Goal: Task Accomplishment & Management: Manage account settings

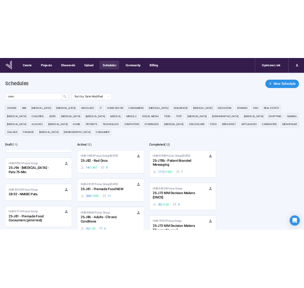
scroll to position [81, 0]
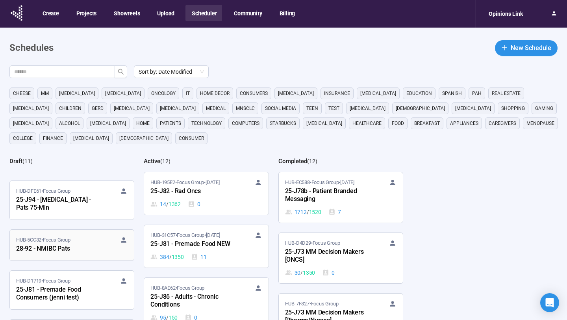
click at [82, 242] on div "HUB-5CC32 • Focus Group" at bounding box center [72, 240] width 112 height 8
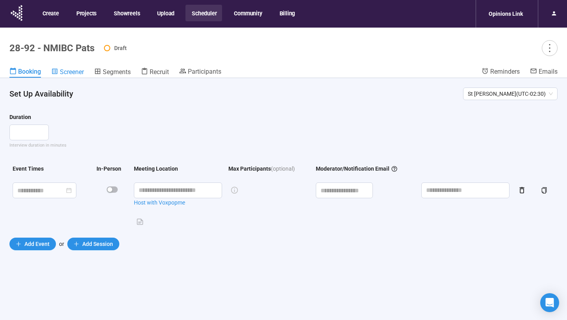
click at [78, 74] on span "Screener" at bounding box center [72, 71] width 24 height 7
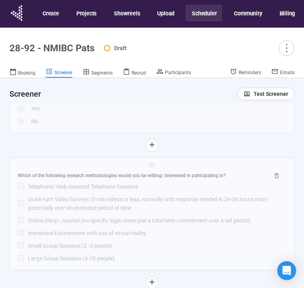
scroll to position [4426, 0]
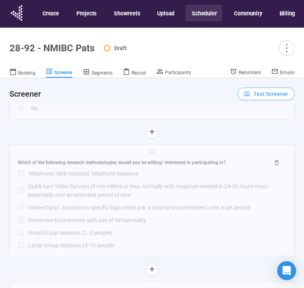
click at [255, 93] on span "Test Screener" at bounding box center [271, 93] width 35 height 9
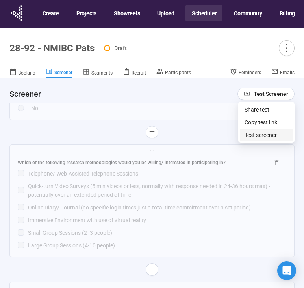
click at [253, 138] on link "Test screener" at bounding box center [261, 135] width 32 height 6
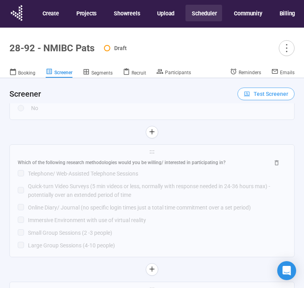
click at [251, 98] on button "Test Screener" at bounding box center [266, 93] width 57 height 13
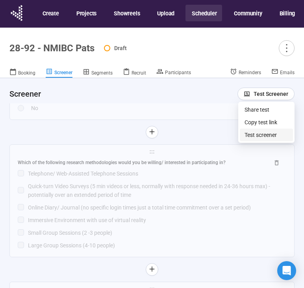
click at [253, 134] on link "Test screener" at bounding box center [261, 135] width 32 height 6
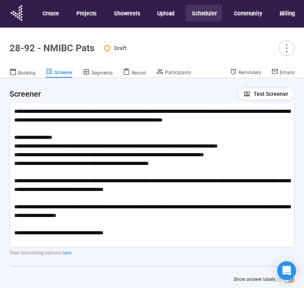
scroll to position [0, 0]
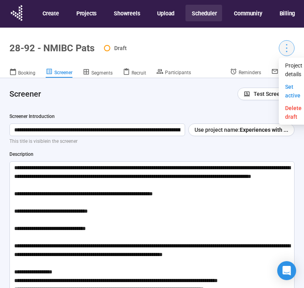
click at [288, 47] on icon "more" at bounding box center [286, 48] width 11 height 11
click at [292, 66] on span "Project details" at bounding box center [293, 69] width 17 height 17
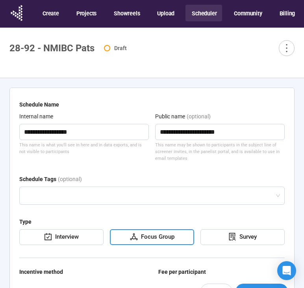
scroll to position [23, 0]
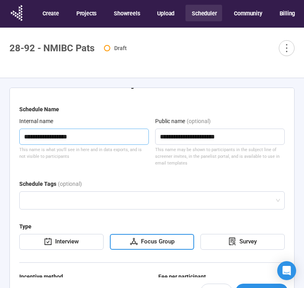
click at [35, 137] on textarea "**********" at bounding box center [84, 136] width 130 height 16
type textarea "**********"
click at [108, 165] on div "**********" at bounding box center [84, 142] width 130 height 50
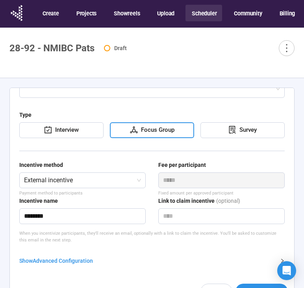
scroll to position [28, 0]
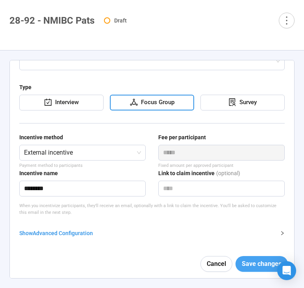
click at [251, 262] on span "Save changes" at bounding box center [262, 264] width 40 height 10
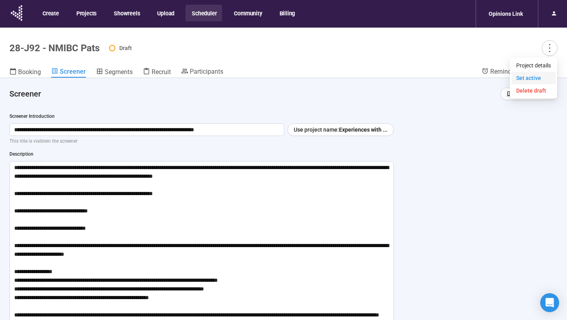
click at [535, 73] on li "Set active" at bounding box center [534, 78] width 44 height 13
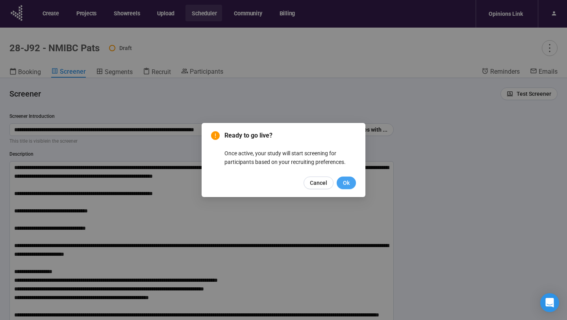
click at [346, 181] on span "Ok" at bounding box center [346, 183] width 7 height 9
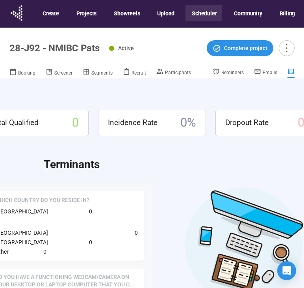
click at [203, 16] on button "Scheduler" at bounding box center [204, 13] width 37 height 17
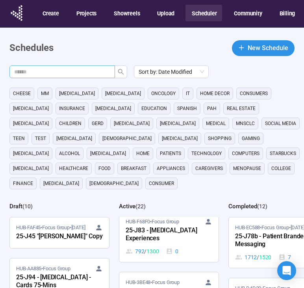
click at [52, 76] on input "text" at bounding box center [59, 71] width 90 height 9
type input "**"
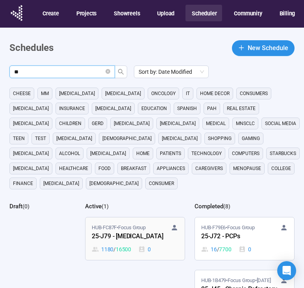
click at [114, 231] on div "25-J79 - [MEDICAL_DATA]" at bounding box center [135, 236] width 87 height 10
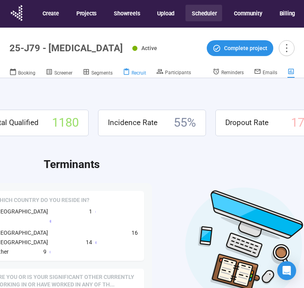
click at [137, 72] on span "Recruit" at bounding box center [139, 73] width 15 height 6
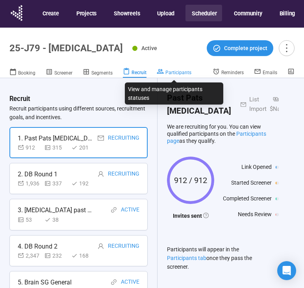
click at [171, 72] on span "Participants" at bounding box center [179, 73] width 26 height 6
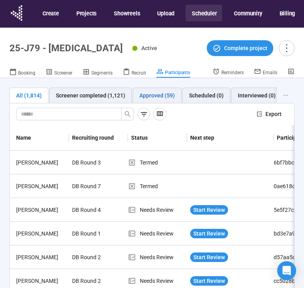
click at [154, 93] on div "Approved (59)" at bounding box center [157, 95] width 35 height 9
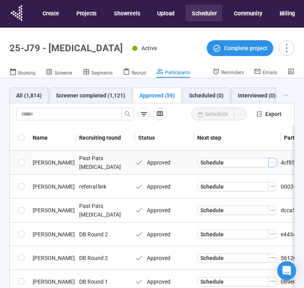
click at [273, 164] on icon "ellipsis" at bounding box center [273, 162] width 6 height 6
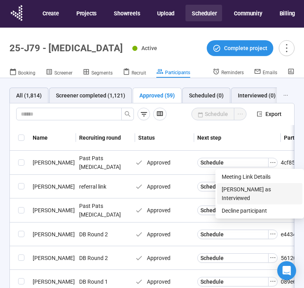
click at [248, 192] on span "[PERSON_NAME] as Interviewed" at bounding box center [260, 193] width 76 height 17
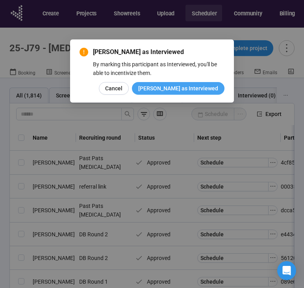
click at [202, 87] on span "[PERSON_NAME] as Interviewed" at bounding box center [178, 88] width 80 height 9
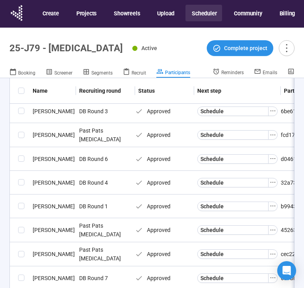
scroll to position [342, 0]
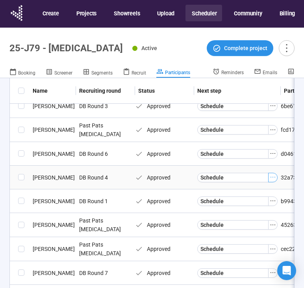
click at [275, 177] on icon "ellipsis" at bounding box center [273, 177] width 6 height 6
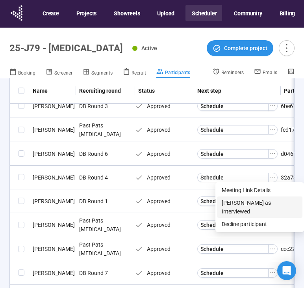
click at [245, 205] on span "[PERSON_NAME] as Interviewed" at bounding box center [260, 206] width 76 height 17
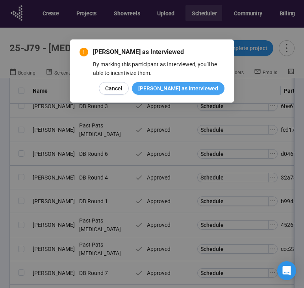
click at [187, 89] on span "[PERSON_NAME] as Interviewed" at bounding box center [178, 88] width 80 height 9
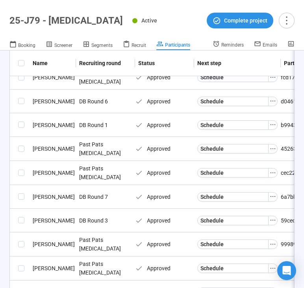
scroll to position [354, 0]
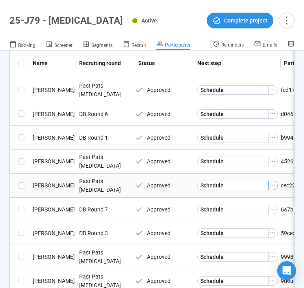
click at [273, 184] on icon "ellipsis" at bounding box center [273, 185] width 6 height 6
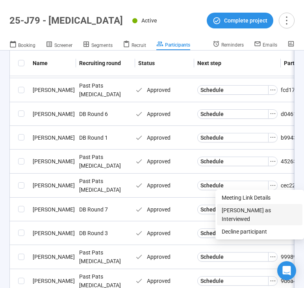
click at [250, 210] on span "[PERSON_NAME] as Interviewed" at bounding box center [260, 214] width 76 height 17
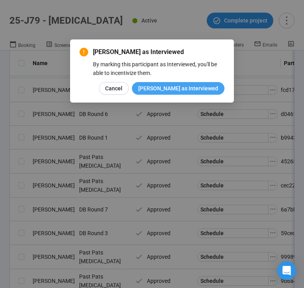
click at [182, 90] on span "[PERSON_NAME] as Interviewed" at bounding box center [178, 88] width 80 height 9
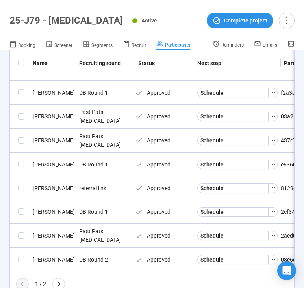
scroll to position [571, 0]
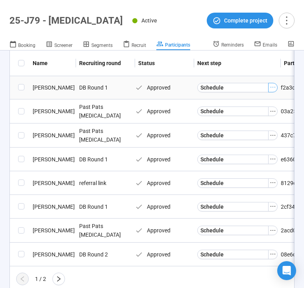
click at [274, 84] on icon "ellipsis" at bounding box center [273, 87] width 6 height 6
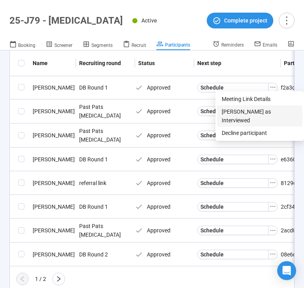
click at [253, 112] on span "[PERSON_NAME] as Interviewed" at bounding box center [260, 115] width 76 height 17
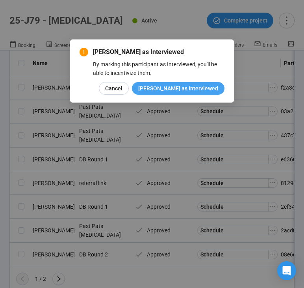
click at [193, 91] on span "[PERSON_NAME] as Interviewed" at bounding box center [178, 88] width 80 height 9
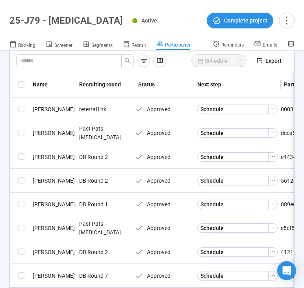
scroll to position [0, 0]
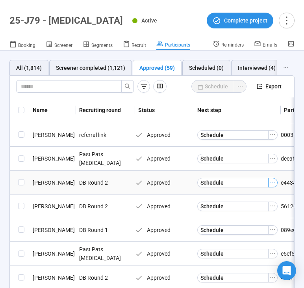
click at [271, 184] on icon "ellipsis" at bounding box center [273, 182] width 6 height 6
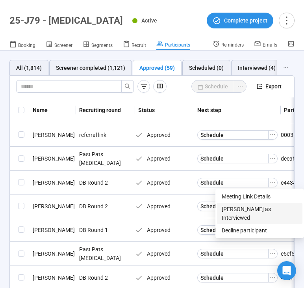
click at [244, 208] on span "[PERSON_NAME] as Interviewed" at bounding box center [260, 213] width 76 height 17
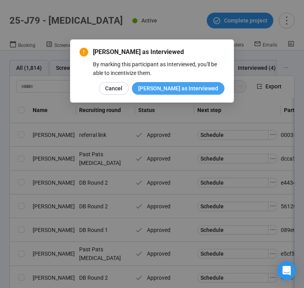
click at [189, 91] on span "[PERSON_NAME] as Interviewed" at bounding box center [178, 88] width 80 height 9
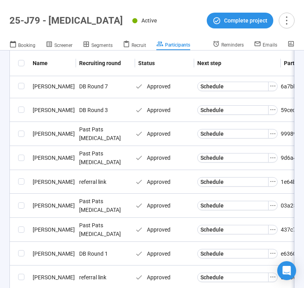
scroll to position [448, 0]
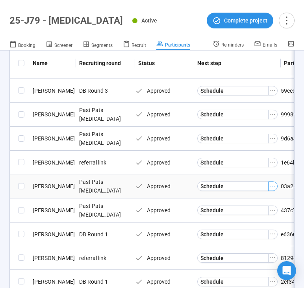
click at [275, 185] on icon "ellipsis" at bounding box center [273, 186] width 6 height 6
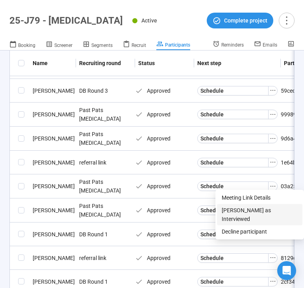
click at [244, 208] on span "[PERSON_NAME] as Interviewed" at bounding box center [260, 214] width 76 height 17
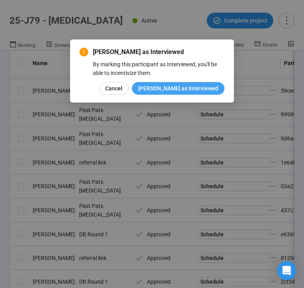
click at [208, 89] on span "[PERSON_NAME] as Interviewed" at bounding box center [178, 88] width 80 height 9
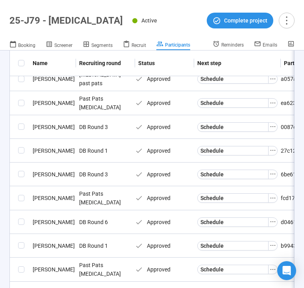
scroll to position [221, 0]
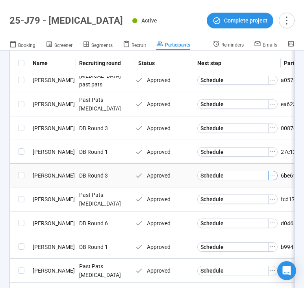
click at [273, 174] on icon "ellipsis" at bounding box center [273, 175] width 6 height 6
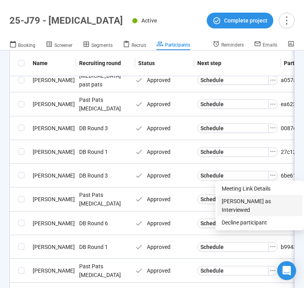
click at [250, 199] on span "[PERSON_NAME] as Interviewed" at bounding box center [260, 205] width 76 height 17
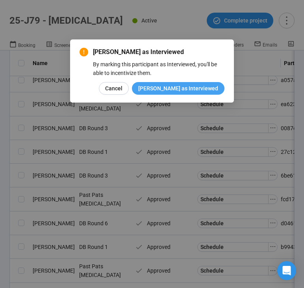
click at [205, 89] on span "[PERSON_NAME] as Interviewed" at bounding box center [178, 88] width 80 height 9
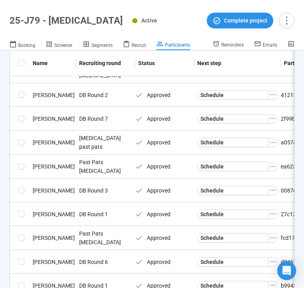
scroll to position [164, 0]
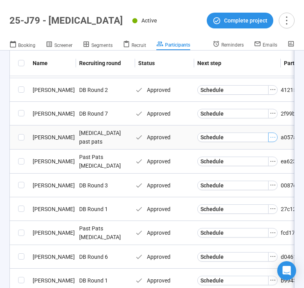
click at [274, 136] on icon "ellipsis" at bounding box center [273, 137] width 6 height 6
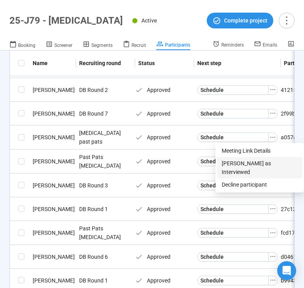
click at [227, 164] on span "[PERSON_NAME] as Interviewed" at bounding box center [260, 167] width 76 height 17
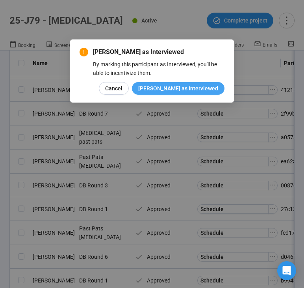
click at [187, 89] on span "[PERSON_NAME] as Interviewed" at bounding box center [178, 88] width 80 height 9
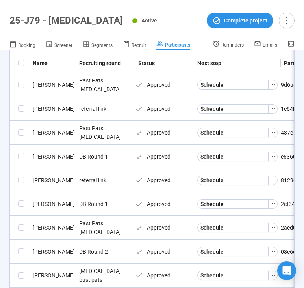
scroll to position [449, 0]
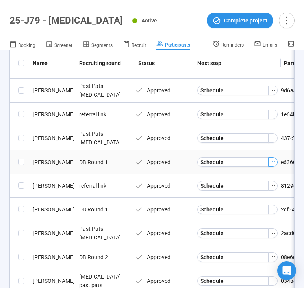
click at [273, 158] on icon "ellipsis" at bounding box center [273, 161] width 6 height 6
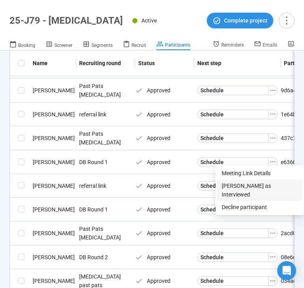
click at [249, 183] on span "[PERSON_NAME] as Interviewed" at bounding box center [260, 189] width 76 height 17
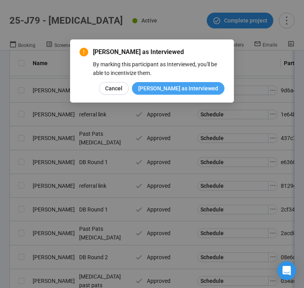
click at [186, 87] on span "[PERSON_NAME] as Interviewed" at bounding box center [178, 88] width 80 height 9
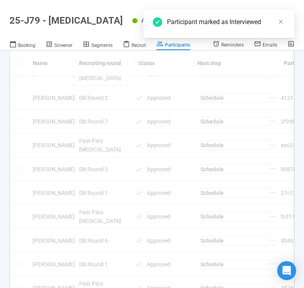
scroll to position [150, 0]
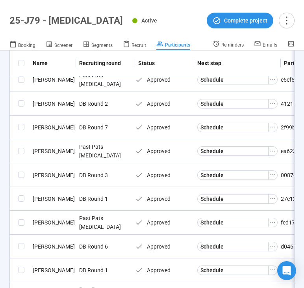
click at [272, 173] on icon "ellipsis" at bounding box center [273, 174] width 6 height 6
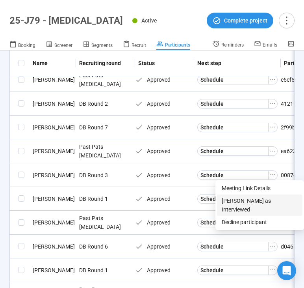
click at [246, 203] on span "[PERSON_NAME] as Interviewed" at bounding box center [260, 204] width 76 height 17
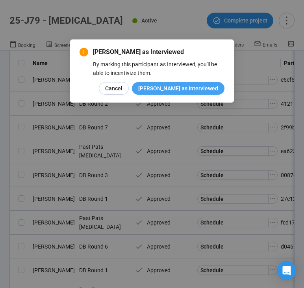
click at [188, 92] on span "[PERSON_NAME] as Interviewed" at bounding box center [178, 88] width 80 height 9
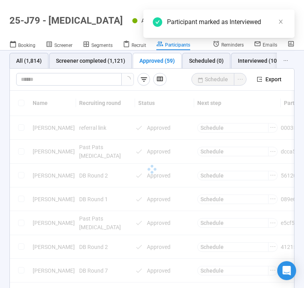
scroll to position [8, 0]
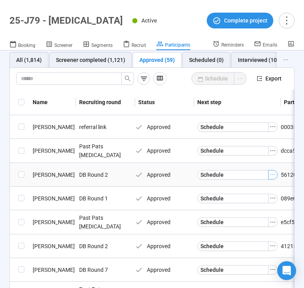
click at [275, 174] on icon "ellipsis" at bounding box center [273, 174] width 6 height 6
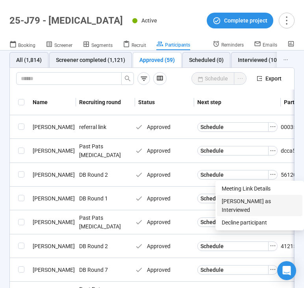
click at [256, 198] on span "[PERSON_NAME] as Interviewed" at bounding box center [260, 205] width 76 height 17
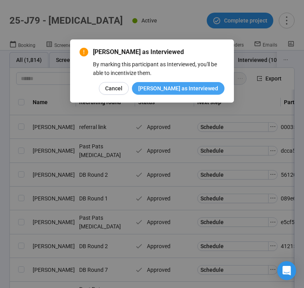
click at [207, 89] on span "[PERSON_NAME] as Interviewed" at bounding box center [178, 88] width 80 height 9
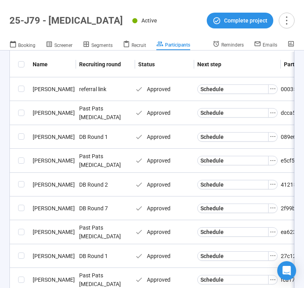
scroll to position [39, 0]
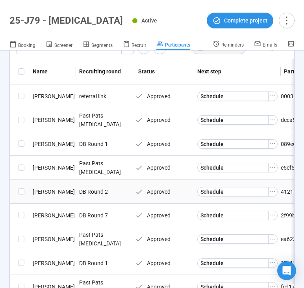
click at [277, 194] on div "Schedule" at bounding box center [237, 191] width 80 height 9
click at [275, 192] on icon "ellipsis" at bounding box center [273, 191] width 6 height 6
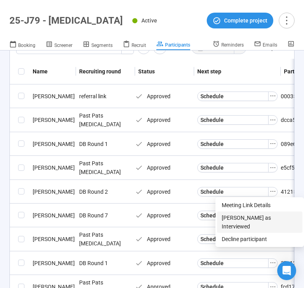
click at [248, 217] on span "[PERSON_NAME] as Interviewed" at bounding box center [260, 221] width 76 height 17
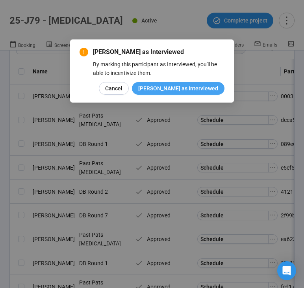
click at [194, 90] on span "[PERSON_NAME] as Interviewed" at bounding box center [178, 88] width 80 height 9
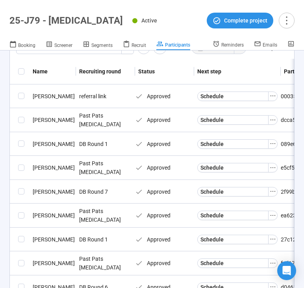
click at [272, 118] on icon "ellipsis" at bounding box center [273, 120] width 6 height 6
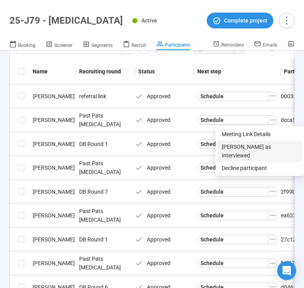
click at [252, 146] on span "[PERSON_NAME] as Interviewed" at bounding box center [260, 150] width 76 height 17
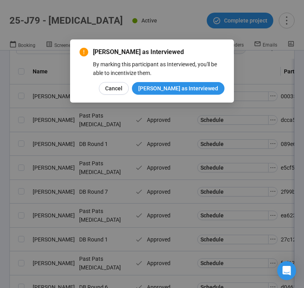
click at [206, 81] on div "[PERSON_NAME] as Interviewed By marking this participant as Interviewed, you'll…" at bounding box center [152, 70] width 145 height 47
click at [196, 89] on span "[PERSON_NAME] as Interviewed" at bounding box center [178, 88] width 80 height 9
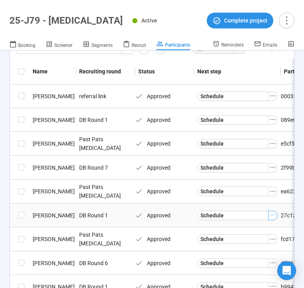
click at [275, 216] on icon "ellipsis" at bounding box center [273, 215] width 6 height 6
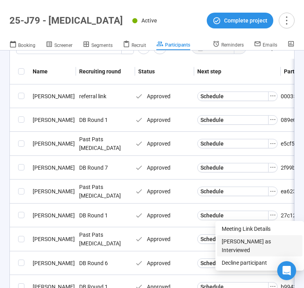
click at [248, 239] on span "[PERSON_NAME] as Interviewed" at bounding box center [260, 245] width 76 height 17
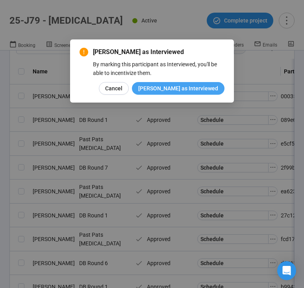
click at [204, 93] on button "[PERSON_NAME] as Interviewed" at bounding box center [178, 88] width 93 height 13
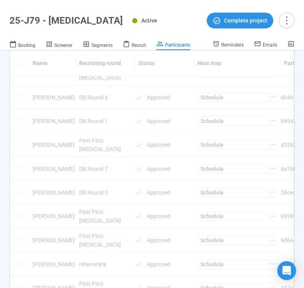
scroll to position [210, 0]
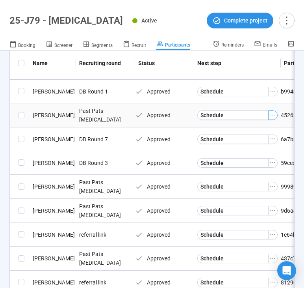
click at [275, 115] on icon "ellipsis" at bounding box center [273, 115] width 6 height 6
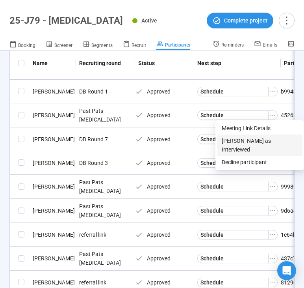
click at [253, 140] on span "[PERSON_NAME] as Interviewed" at bounding box center [260, 144] width 76 height 17
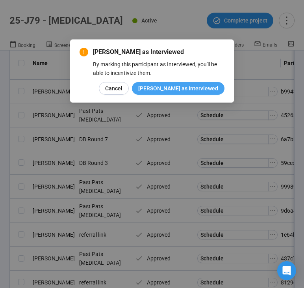
click at [200, 89] on span "[PERSON_NAME] as Interviewed" at bounding box center [178, 88] width 80 height 9
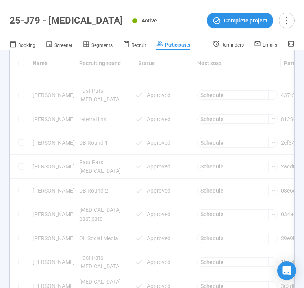
scroll to position [378, 0]
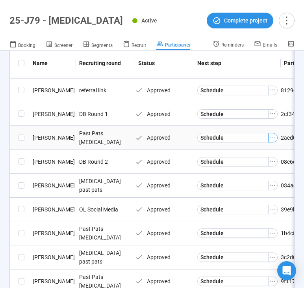
click at [274, 135] on icon "ellipsis" at bounding box center [273, 137] width 6 height 6
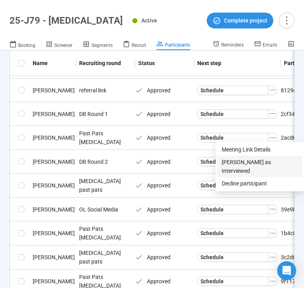
click at [253, 160] on span "[PERSON_NAME] as Interviewed" at bounding box center [260, 166] width 76 height 17
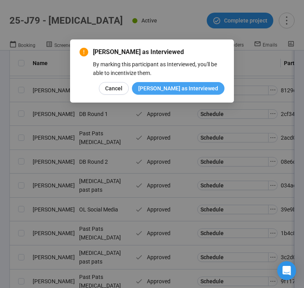
click at [191, 90] on span "[PERSON_NAME] as Interviewed" at bounding box center [178, 88] width 80 height 9
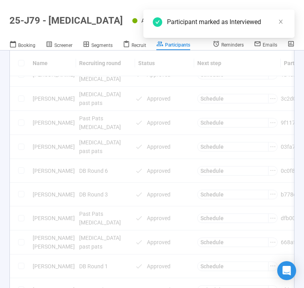
scroll to position [537, 0]
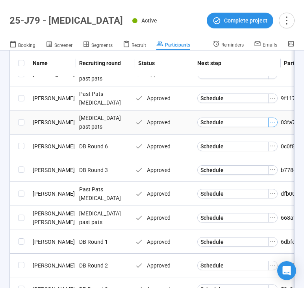
click at [271, 120] on icon "ellipsis" at bounding box center [273, 122] width 6 height 6
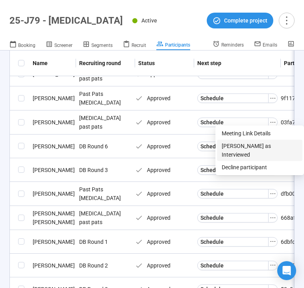
click at [251, 147] on span "[PERSON_NAME] as Interviewed" at bounding box center [260, 149] width 76 height 17
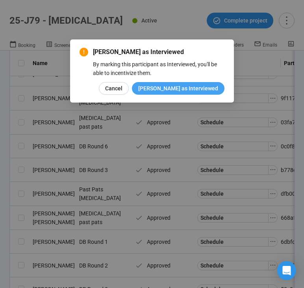
click at [186, 90] on span "[PERSON_NAME] as Interviewed" at bounding box center [178, 88] width 80 height 9
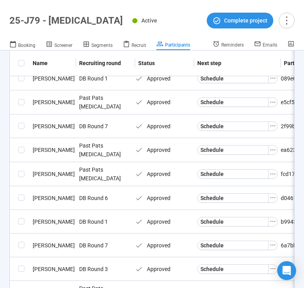
scroll to position [81, 0]
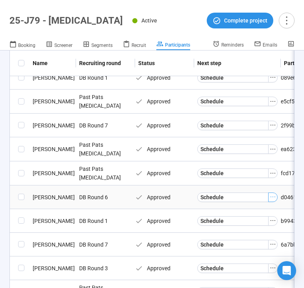
click at [273, 197] on icon "ellipsis" at bounding box center [273, 196] width 6 height 6
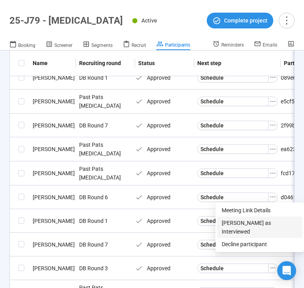
click at [243, 220] on span "[PERSON_NAME] as Interviewed" at bounding box center [260, 226] width 76 height 17
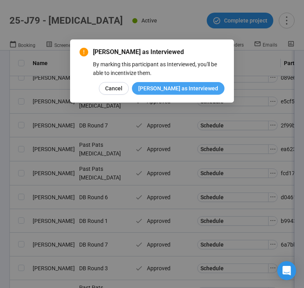
click at [211, 86] on span "[PERSON_NAME] as Interviewed" at bounding box center [178, 88] width 80 height 9
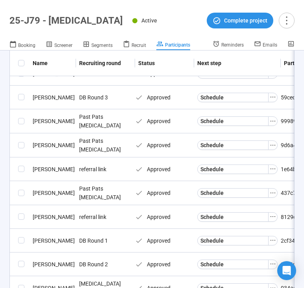
scroll to position [230, 0]
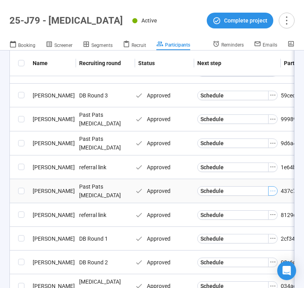
click at [275, 190] on icon "ellipsis" at bounding box center [273, 190] width 5 height 1
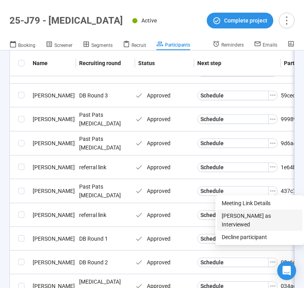
click at [244, 218] on span "[PERSON_NAME] as Interviewed" at bounding box center [260, 219] width 76 height 17
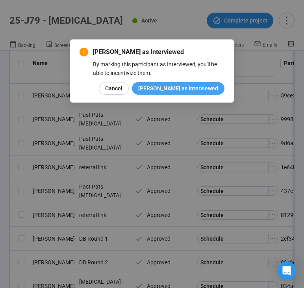
click at [192, 92] on span "[PERSON_NAME] as Interviewed" at bounding box center [178, 88] width 80 height 9
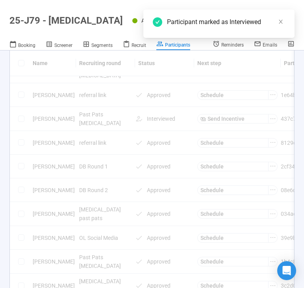
scroll to position [303, 0]
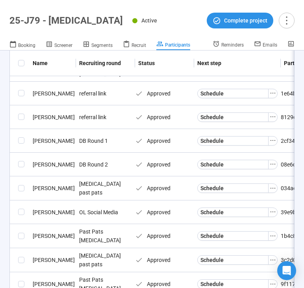
click at [273, 164] on icon "ellipsis" at bounding box center [273, 164] width 5 height 1
click at [276, 139] on button "button" at bounding box center [272, 140] width 9 height 9
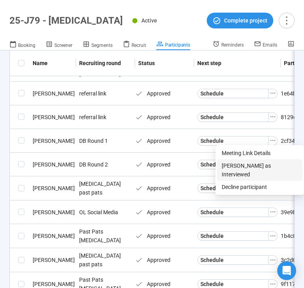
click at [256, 165] on span "[PERSON_NAME] as Interviewed" at bounding box center [260, 169] width 76 height 17
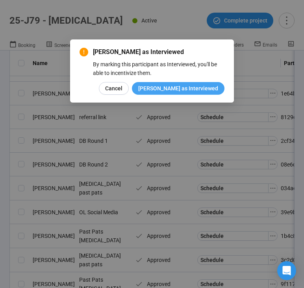
click at [209, 89] on span "[PERSON_NAME] as Interviewed" at bounding box center [178, 88] width 80 height 9
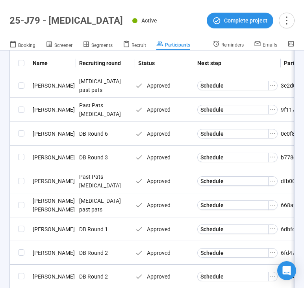
scroll to position [458, 0]
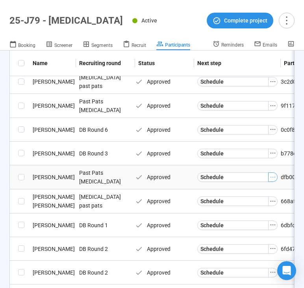
click at [272, 175] on icon "ellipsis" at bounding box center [273, 177] width 6 height 6
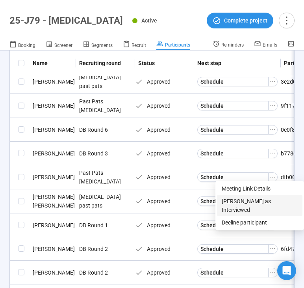
click at [246, 196] on li "[PERSON_NAME] as Interviewed" at bounding box center [260, 205] width 86 height 21
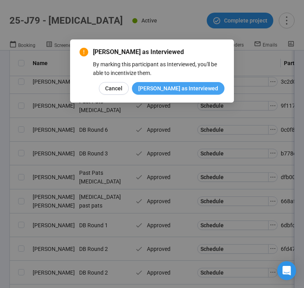
click at [195, 90] on span "[PERSON_NAME] as Interviewed" at bounding box center [178, 88] width 80 height 9
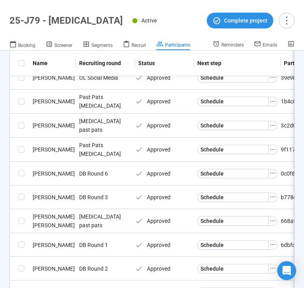
scroll to position [413, 0]
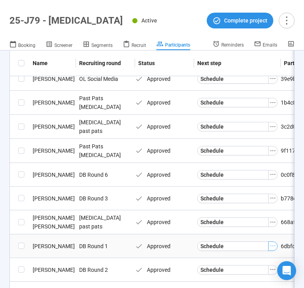
click at [272, 244] on icon "ellipsis" at bounding box center [273, 245] width 6 height 6
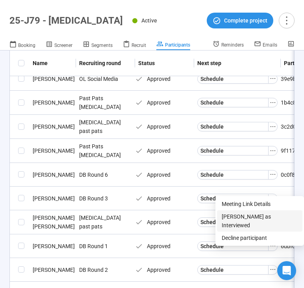
click at [241, 214] on span "[PERSON_NAME] as Interviewed" at bounding box center [260, 220] width 76 height 17
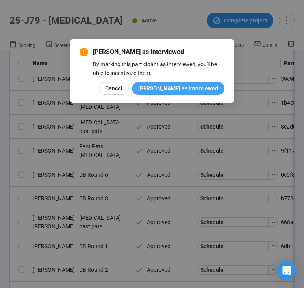
click at [198, 86] on span "[PERSON_NAME] as Interviewed" at bounding box center [178, 88] width 80 height 9
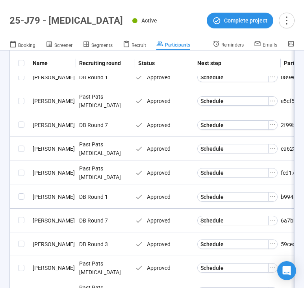
scroll to position [83, 0]
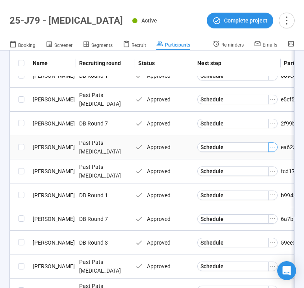
click at [273, 145] on icon "ellipsis" at bounding box center [273, 147] width 6 height 6
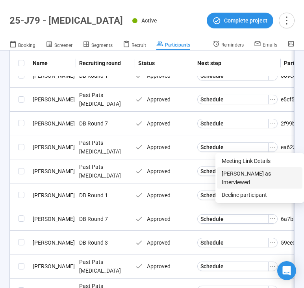
click at [236, 175] on span "[PERSON_NAME] as Interviewed" at bounding box center [260, 177] width 76 height 17
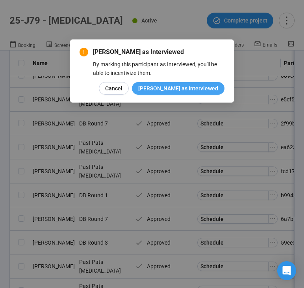
click at [198, 86] on span "[PERSON_NAME] as Interviewed" at bounding box center [178, 88] width 80 height 9
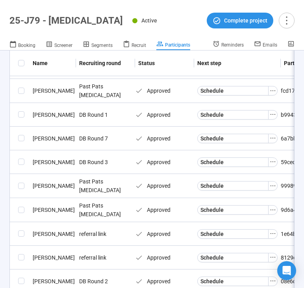
scroll to position [177, 0]
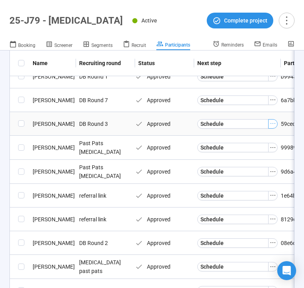
click at [272, 123] on icon "ellipsis" at bounding box center [273, 123] width 6 height 6
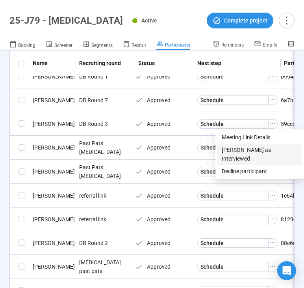
click at [250, 146] on span "[PERSON_NAME] as Interviewed" at bounding box center [260, 153] width 76 height 17
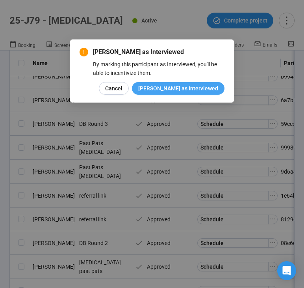
click at [206, 91] on span "[PERSON_NAME] as Interviewed" at bounding box center [178, 88] width 80 height 9
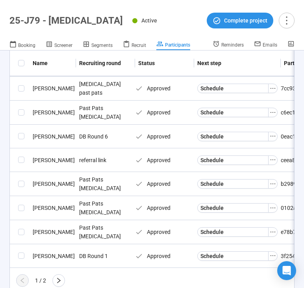
scroll to position [572, 0]
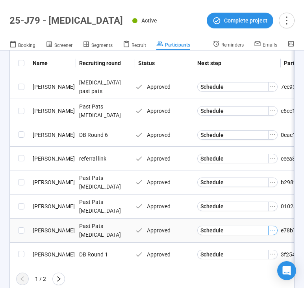
click at [272, 227] on icon "ellipsis" at bounding box center [273, 230] width 6 height 6
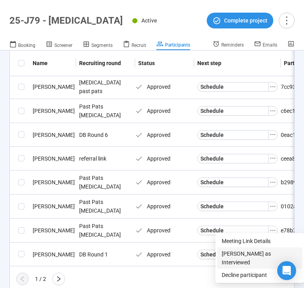
click at [244, 253] on span "[PERSON_NAME] as Interviewed" at bounding box center [260, 257] width 76 height 17
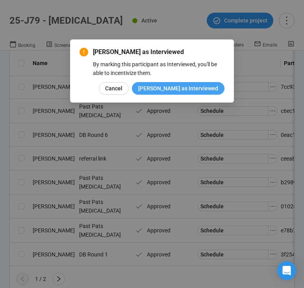
click at [197, 92] on span "[PERSON_NAME] as Interviewed" at bounding box center [178, 88] width 80 height 9
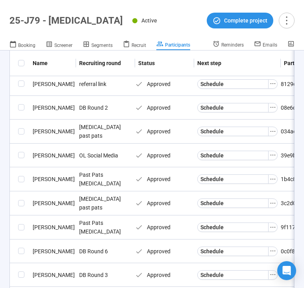
scroll to position [288, 0]
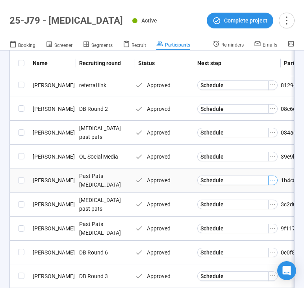
click at [271, 181] on icon "ellipsis" at bounding box center [273, 180] width 6 height 6
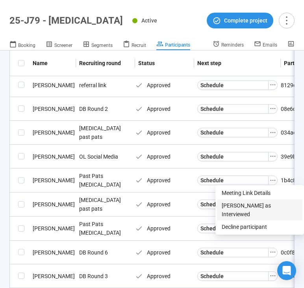
click at [247, 204] on span "[PERSON_NAME] as Interviewed" at bounding box center [260, 209] width 76 height 17
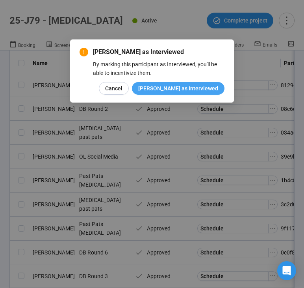
click at [193, 89] on span "[PERSON_NAME] as Interviewed" at bounding box center [178, 88] width 80 height 9
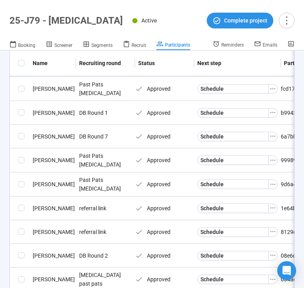
scroll to position [148, 0]
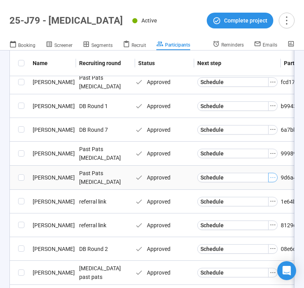
click at [273, 176] on icon "ellipsis" at bounding box center [273, 177] width 6 height 6
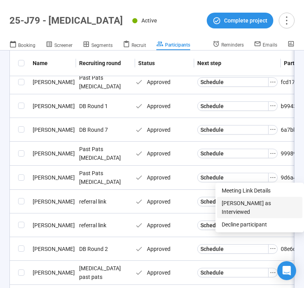
click at [251, 201] on span "[PERSON_NAME] as Interviewed" at bounding box center [260, 207] width 76 height 17
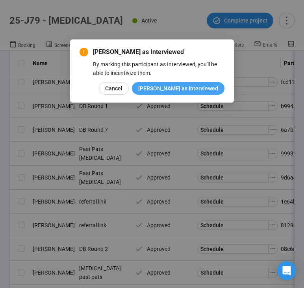
click at [205, 92] on span "[PERSON_NAME] as Interviewed" at bounding box center [178, 88] width 80 height 9
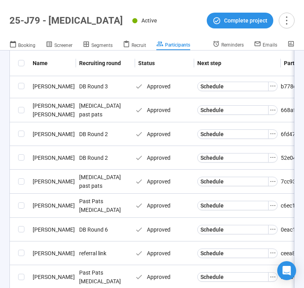
scroll to position [432, 0]
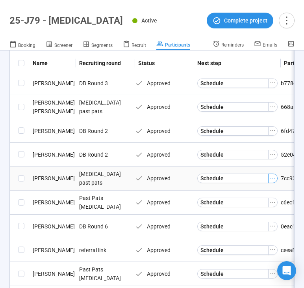
click at [274, 176] on icon "ellipsis" at bounding box center [273, 178] width 6 height 6
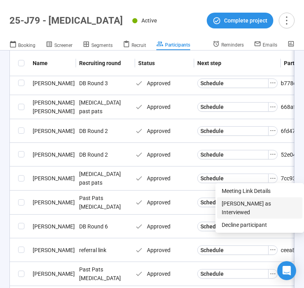
click at [243, 203] on span "[PERSON_NAME] as Interviewed" at bounding box center [260, 207] width 76 height 17
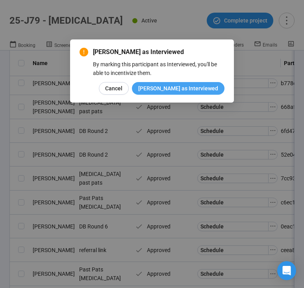
click at [190, 91] on span "[PERSON_NAME] as Interviewed" at bounding box center [178, 88] width 80 height 9
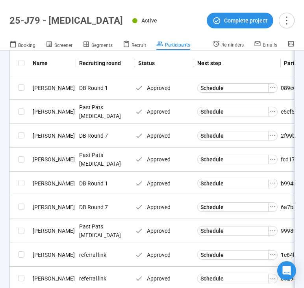
scroll to position [90, 0]
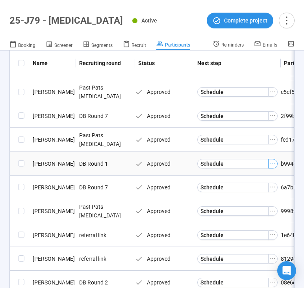
click at [272, 162] on icon "ellipsis" at bounding box center [273, 163] width 6 height 6
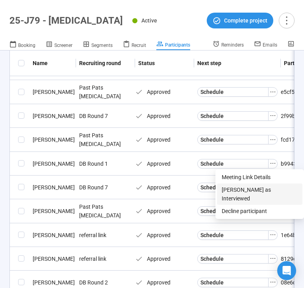
click at [253, 189] on span "[PERSON_NAME] as Interviewed" at bounding box center [260, 193] width 76 height 17
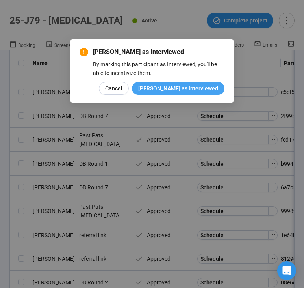
click at [205, 90] on span "[PERSON_NAME] as Interviewed" at bounding box center [178, 88] width 80 height 9
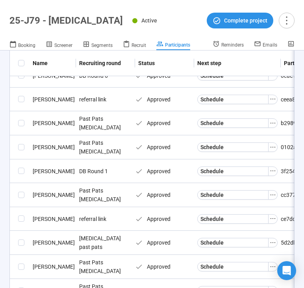
scroll to position [538, 0]
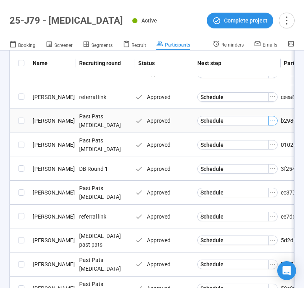
click at [273, 119] on icon "ellipsis" at bounding box center [273, 120] width 6 height 6
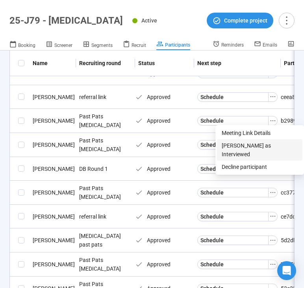
click at [249, 146] on span "[PERSON_NAME] as Interviewed" at bounding box center [260, 149] width 76 height 17
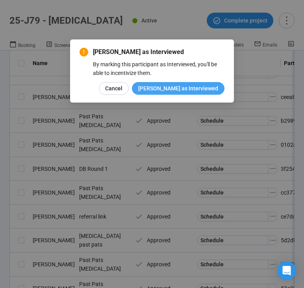
click at [193, 86] on span "[PERSON_NAME] as Interviewed" at bounding box center [178, 88] width 80 height 9
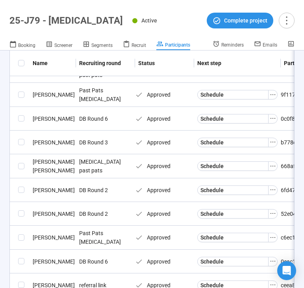
scroll to position [336, 0]
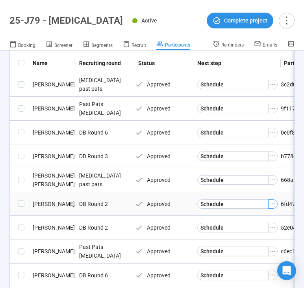
click at [275, 204] on icon "ellipsis" at bounding box center [273, 203] width 6 height 6
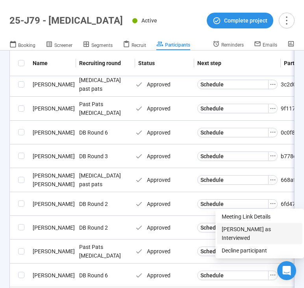
click at [244, 228] on span "[PERSON_NAME] as Interviewed" at bounding box center [260, 233] width 76 height 17
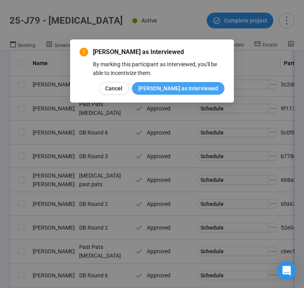
click at [205, 83] on button "[PERSON_NAME] as Interviewed" at bounding box center [178, 88] width 93 height 13
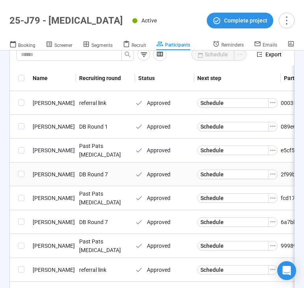
scroll to position [0, 0]
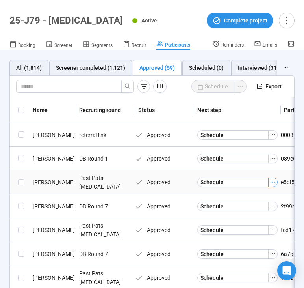
click at [274, 182] on icon "ellipsis" at bounding box center [273, 182] width 6 height 6
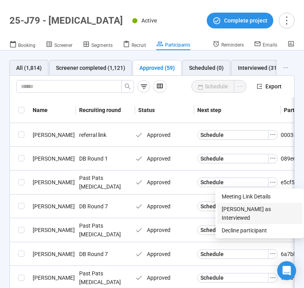
click at [250, 208] on span "[PERSON_NAME] as Interviewed" at bounding box center [260, 213] width 76 height 17
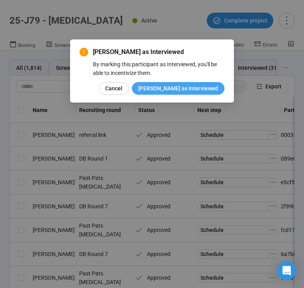
click at [196, 93] on button "[PERSON_NAME] as Interviewed" at bounding box center [178, 88] width 93 height 13
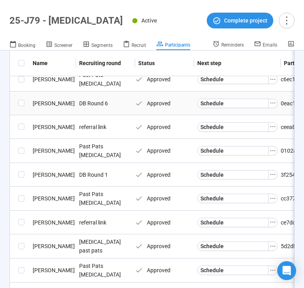
scroll to position [444, 0]
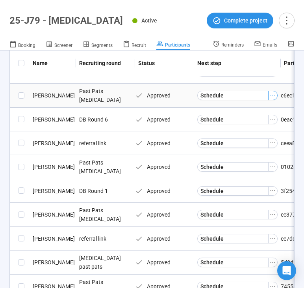
click at [273, 95] on icon "ellipsis" at bounding box center [273, 95] width 6 height 6
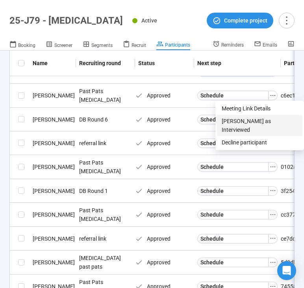
click at [248, 119] on span "[PERSON_NAME] as Interviewed" at bounding box center [260, 125] width 76 height 17
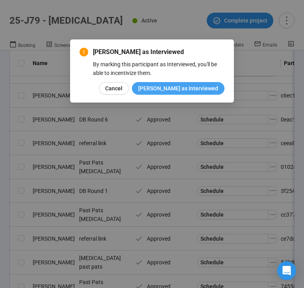
click at [189, 87] on span "[PERSON_NAME] as Interviewed" at bounding box center [178, 88] width 80 height 9
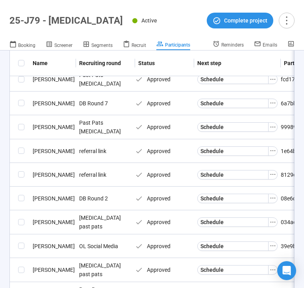
scroll to position [145, 0]
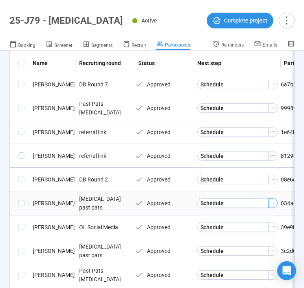
click at [275, 203] on icon "ellipsis" at bounding box center [273, 203] width 6 height 6
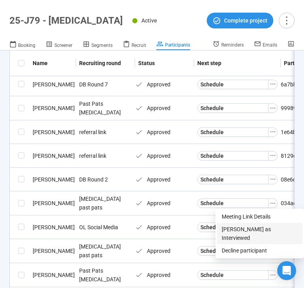
click at [240, 223] on li "[PERSON_NAME] as Interviewed" at bounding box center [260, 233] width 86 height 21
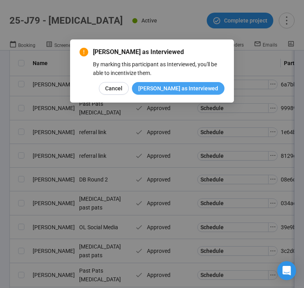
click at [196, 89] on span "[PERSON_NAME] as Interviewed" at bounding box center [178, 88] width 80 height 9
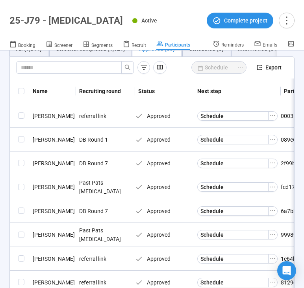
scroll to position [18, 0]
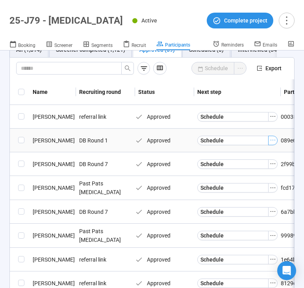
click at [276, 139] on button "button" at bounding box center [272, 140] width 9 height 9
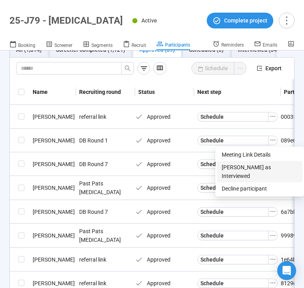
click at [240, 164] on span "[PERSON_NAME] as Interviewed" at bounding box center [260, 171] width 76 height 17
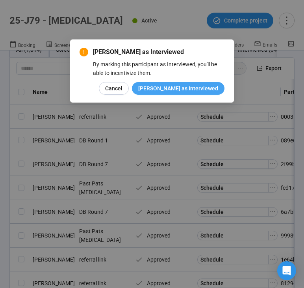
click at [201, 85] on span "[PERSON_NAME] as Interviewed" at bounding box center [178, 88] width 80 height 9
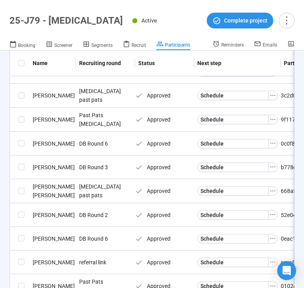
scroll to position [254, 0]
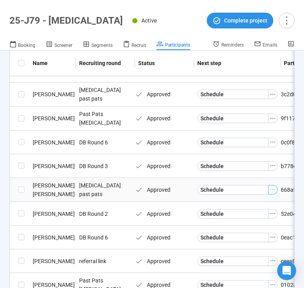
click at [272, 191] on icon "ellipsis" at bounding box center [273, 189] width 6 height 6
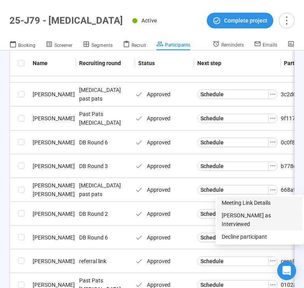
click at [252, 215] on span "[PERSON_NAME] as Interviewed" at bounding box center [260, 219] width 76 height 17
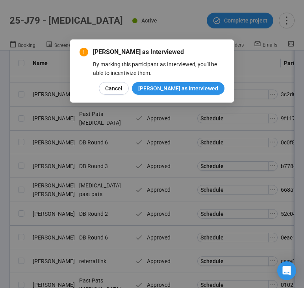
click at [191, 96] on div "[PERSON_NAME] as Interviewed By marking this participant as Interviewed, you'll…" at bounding box center [152, 70] width 164 height 63
click at [191, 92] on span "[PERSON_NAME] as Interviewed" at bounding box center [178, 88] width 80 height 9
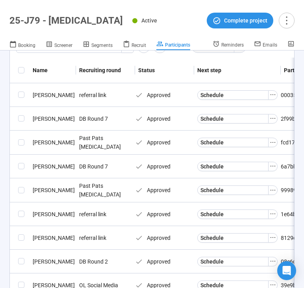
scroll to position [41, 0]
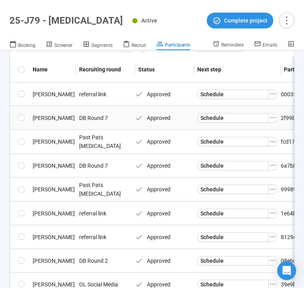
click at [53, 118] on div "[PERSON_NAME]" at bounding box center [53, 117] width 47 height 9
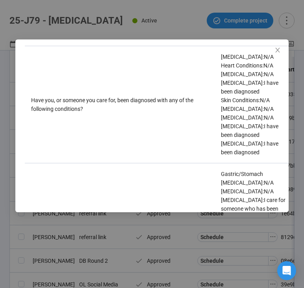
scroll to position [102, 0]
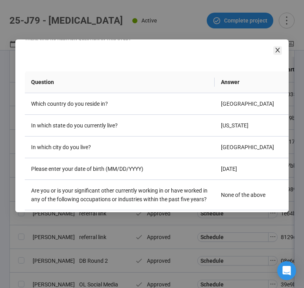
click at [279, 48] on icon "close" at bounding box center [278, 50] width 4 height 5
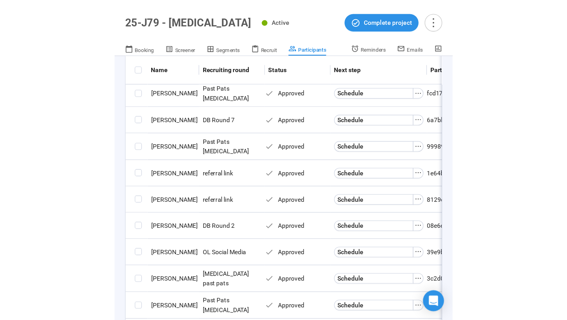
scroll to position [0, 0]
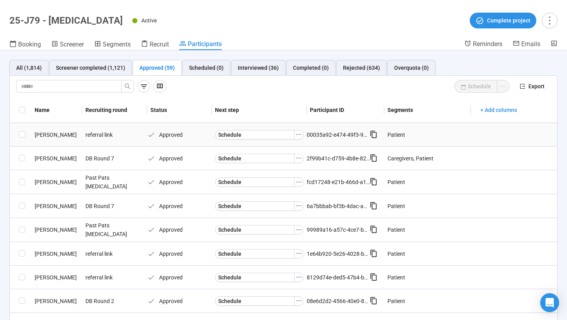
click at [134, 133] on div "referral link" at bounding box center [111, 134] width 59 height 15
click at [38, 137] on div "[PERSON_NAME]" at bounding box center [57, 134] width 51 height 9
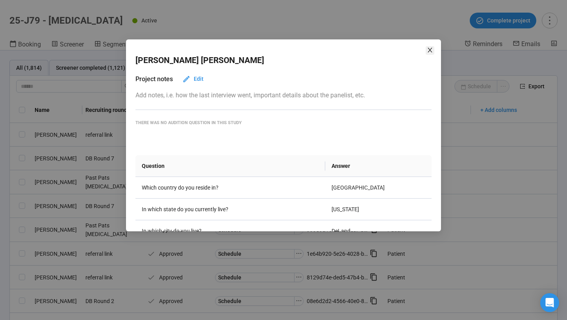
click at [429, 49] on icon "close" at bounding box center [430, 50] width 4 height 5
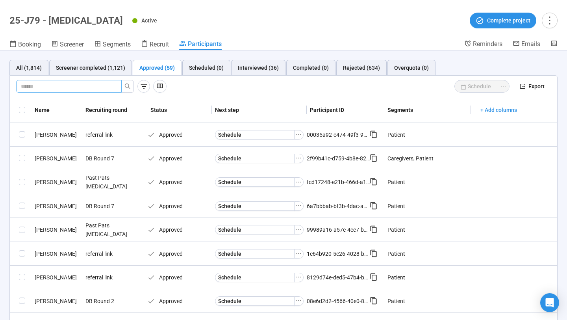
click at [103, 87] on input "text" at bounding box center [66, 86] width 90 height 9
paste input "**********"
type input "**********"
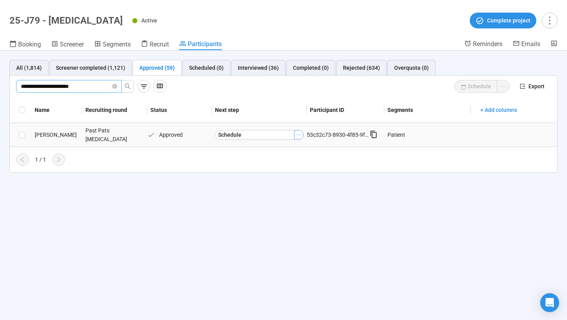
click at [298, 132] on icon "ellipsis" at bounding box center [299, 135] width 6 height 6
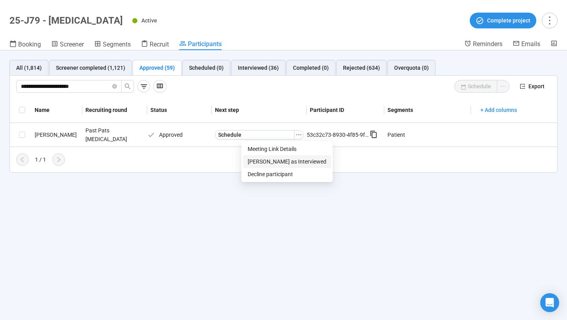
click at [290, 160] on span "[PERSON_NAME] as Interviewed" at bounding box center [287, 161] width 79 height 9
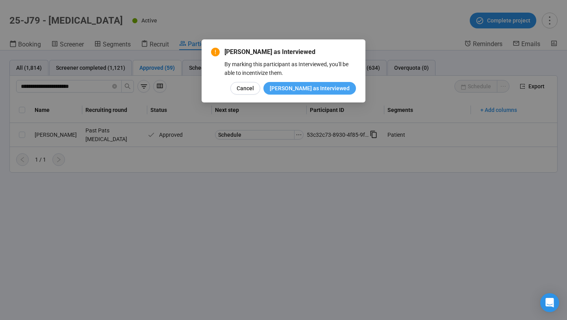
click at [320, 83] on button "[PERSON_NAME] as Interviewed" at bounding box center [310, 88] width 93 height 13
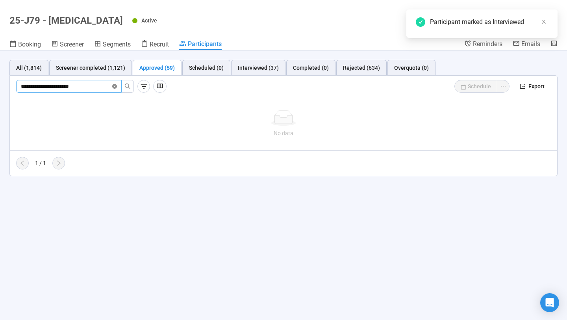
click at [116, 87] on icon "close-circle" at bounding box center [114, 86] width 5 height 5
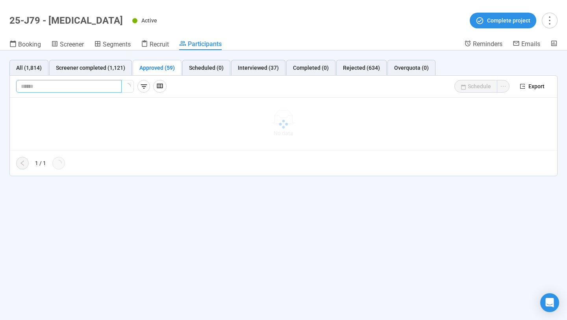
paste input "**********"
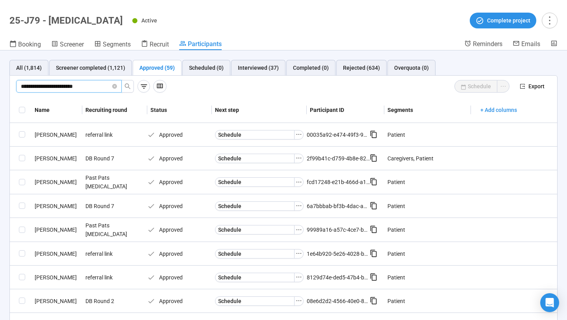
type input "**********"
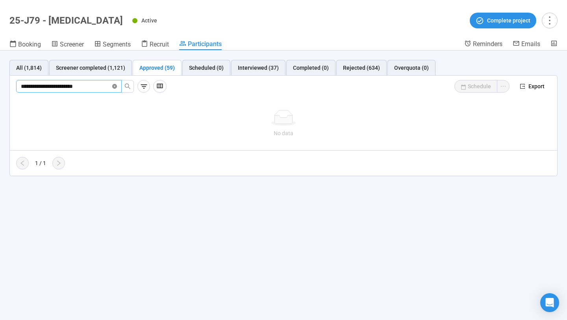
click at [113, 87] on icon "close-circle" at bounding box center [114, 86] width 5 height 5
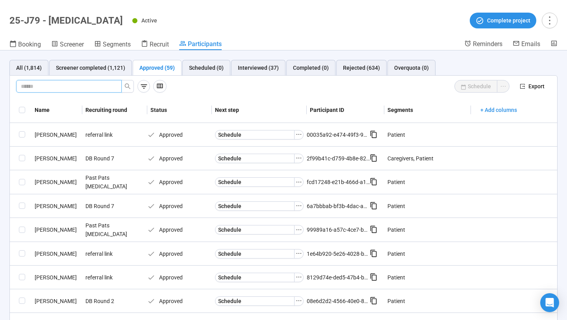
paste input "**********"
type input "**********"
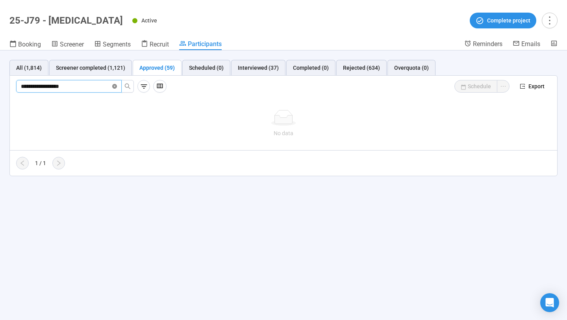
click at [116, 87] on icon "close-circle" at bounding box center [114, 86] width 5 height 5
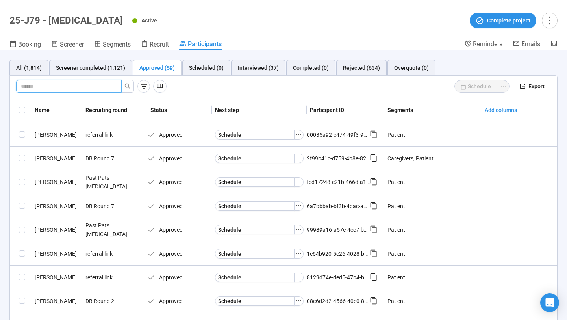
paste input "**********"
type input "**********"
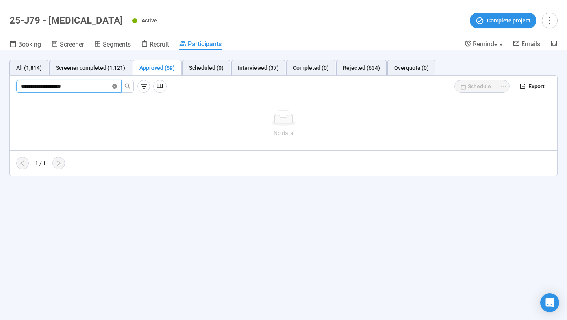
click at [115, 88] on icon "close-circle" at bounding box center [114, 86] width 5 height 5
paste input "**********"
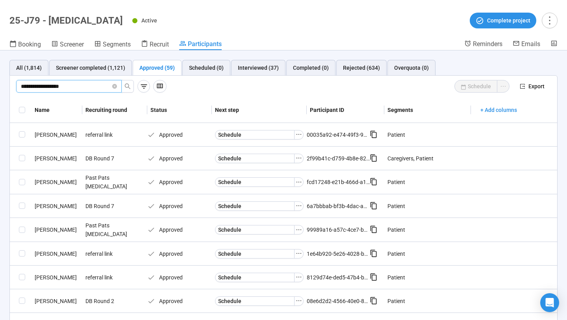
type input "**********"
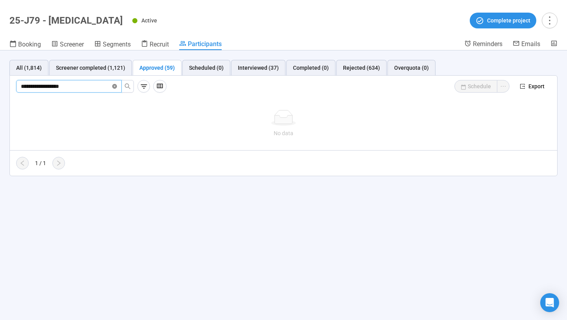
click at [113, 88] on icon "close-circle" at bounding box center [114, 86] width 5 height 5
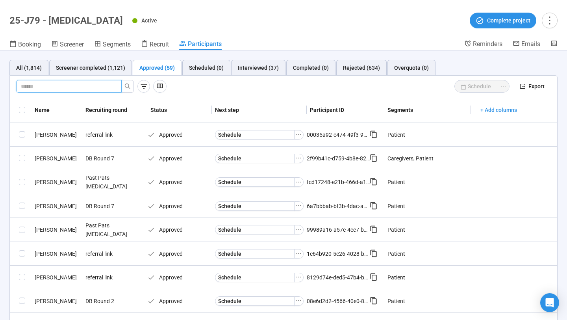
paste input "**********"
type input "**********"
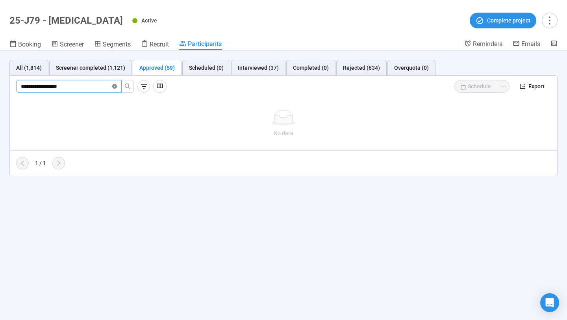
click at [112, 89] on span at bounding box center [114, 86] width 5 height 7
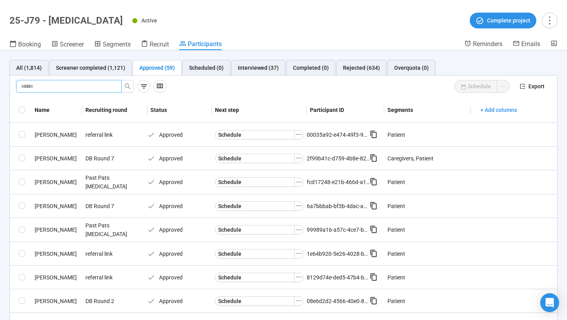
paste input "**********"
type input "**********"
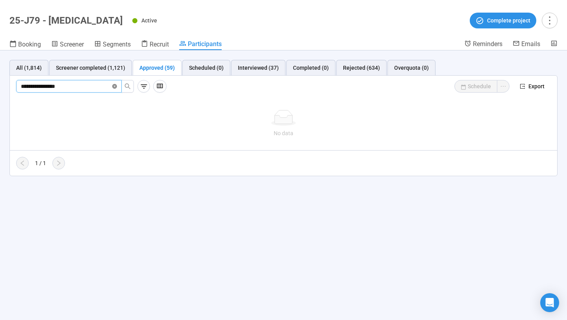
click at [113, 87] on icon "close-circle" at bounding box center [114, 86] width 5 height 5
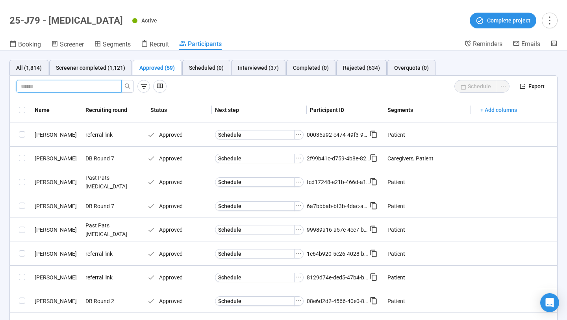
paste input "**********"
type input "**********"
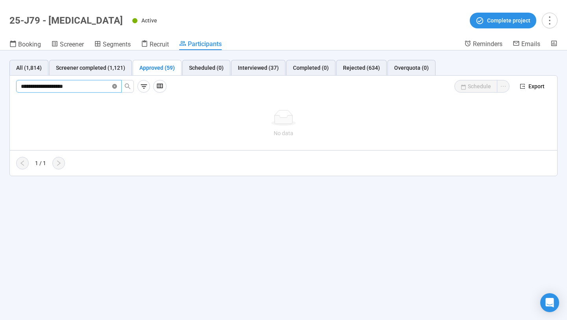
click at [113, 85] on icon "close-circle" at bounding box center [114, 86] width 5 height 5
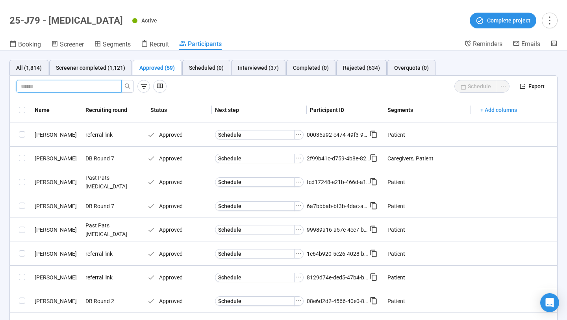
paste input "**********"
type input "**********"
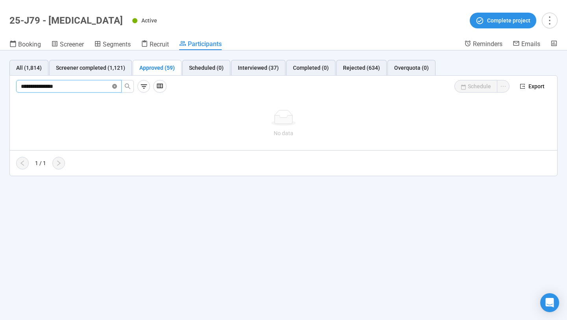
click at [113, 86] on icon "close-circle" at bounding box center [114, 86] width 5 height 5
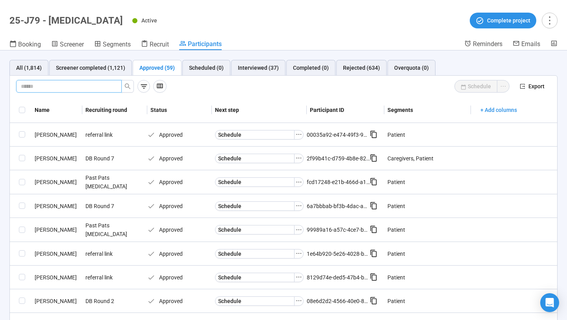
paste input "**********"
type input "**********"
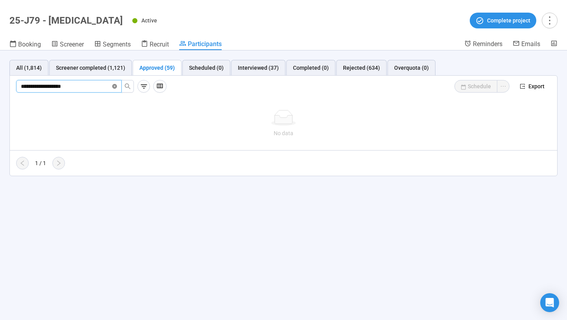
click at [116, 86] on icon "close-circle" at bounding box center [114, 86] width 5 height 5
paste input "**********"
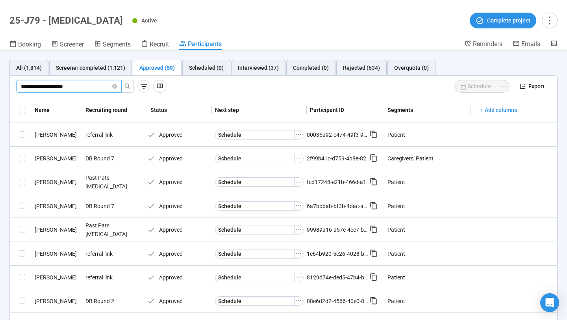
type input "**********"
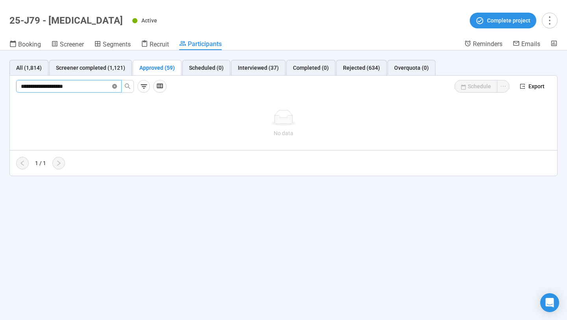
click at [114, 88] on icon "close-circle" at bounding box center [114, 86] width 5 height 5
paste input "**********"
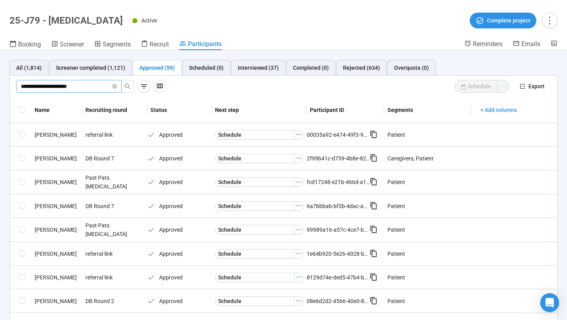
type input "**********"
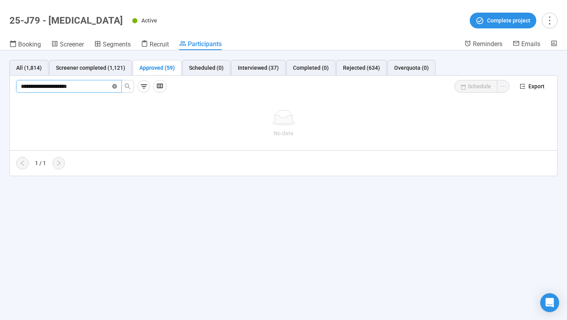
click at [115, 87] on icon "close-circle" at bounding box center [114, 86] width 5 height 5
paste input "**********"
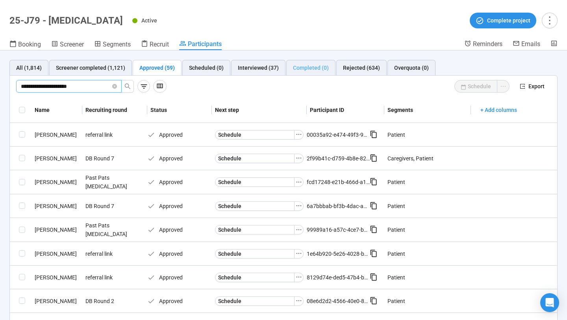
type input "**********"
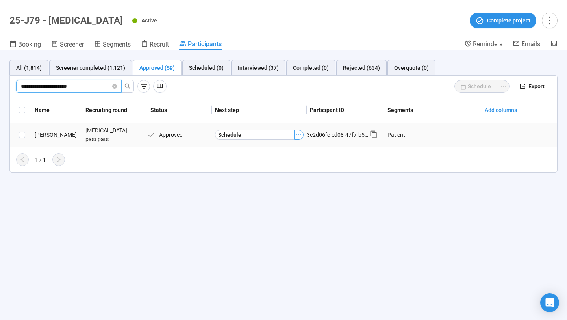
click at [302, 133] on icon "ellipsis" at bounding box center [299, 135] width 6 height 6
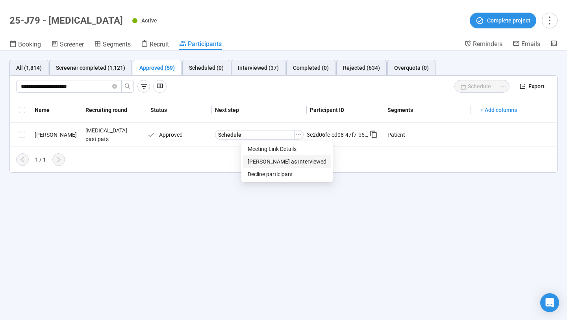
click at [279, 164] on span "[PERSON_NAME] as Interviewed" at bounding box center [287, 161] width 79 height 9
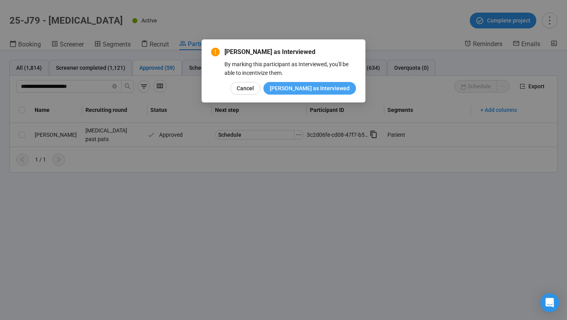
click at [319, 89] on span "[PERSON_NAME] as Interviewed" at bounding box center [310, 88] width 80 height 9
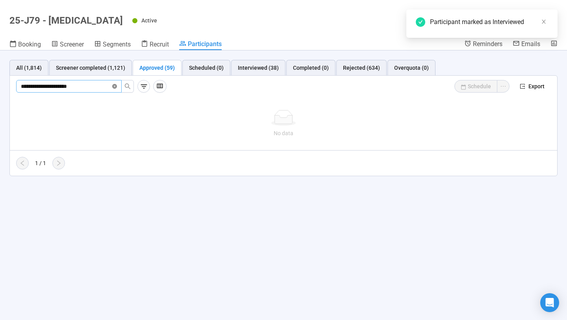
click at [115, 86] on icon "close-circle" at bounding box center [114, 86] width 5 height 5
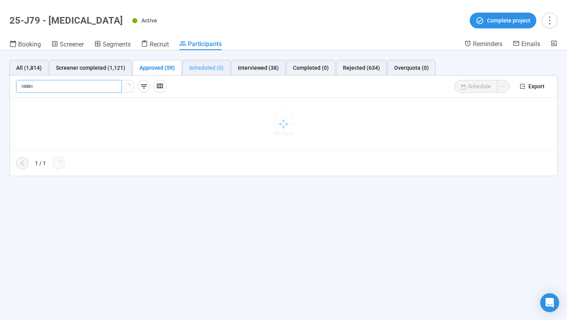
paste input "**********"
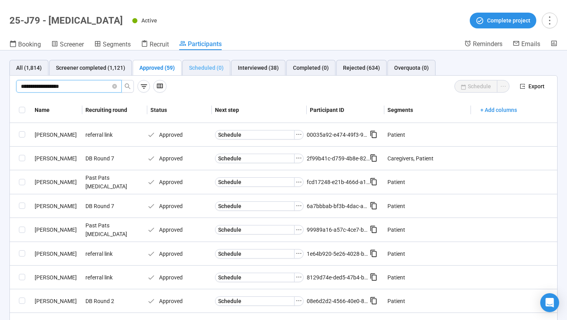
type input "**********"
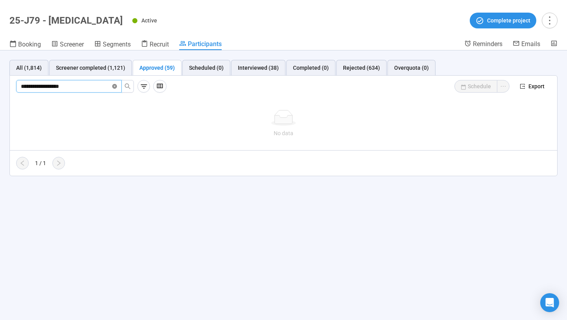
click at [113, 88] on icon "close-circle" at bounding box center [114, 86] width 5 height 5
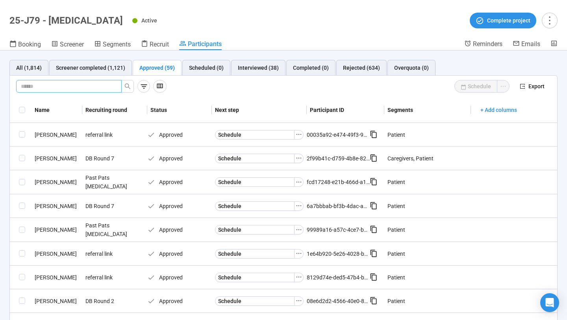
paste input "**********"
type input "**********"
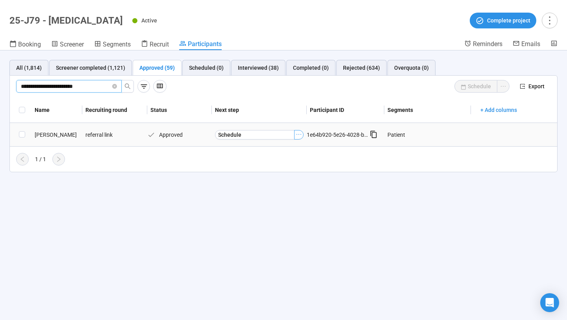
click at [299, 135] on icon "ellipsis" at bounding box center [299, 134] width 6 height 6
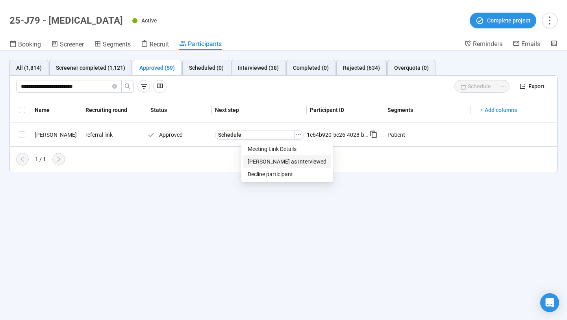
click at [282, 161] on span "[PERSON_NAME] as Interviewed" at bounding box center [287, 161] width 79 height 9
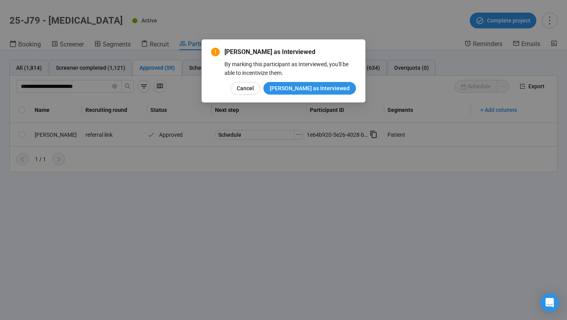
click at [314, 80] on div "[PERSON_NAME] as Interviewed By marking this participant as Interviewed, you'll…" at bounding box center [283, 70] width 145 height 47
click at [313, 89] on span "[PERSON_NAME] as Interviewed" at bounding box center [310, 88] width 80 height 9
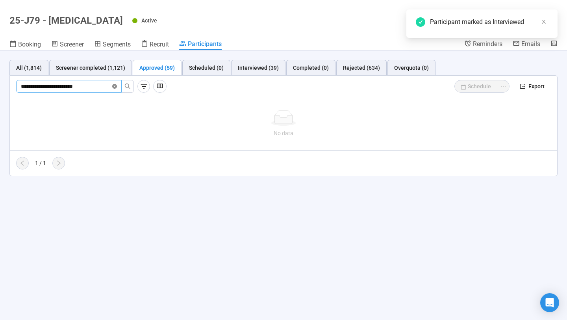
click at [115, 86] on icon "close-circle" at bounding box center [114, 86] width 5 height 5
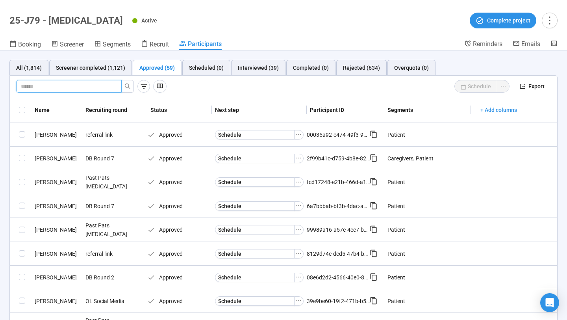
paste input "**********"
type input "**********"
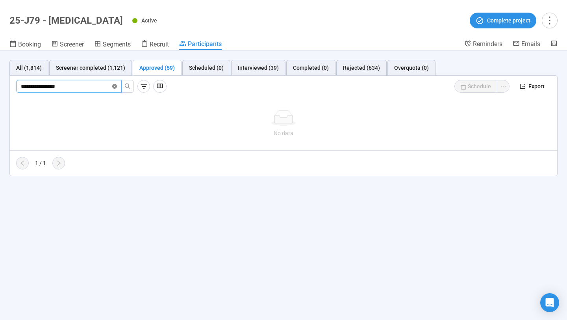
click at [115, 86] on icon "close-circle" at bounding box center [114, 86] width 5 height 5
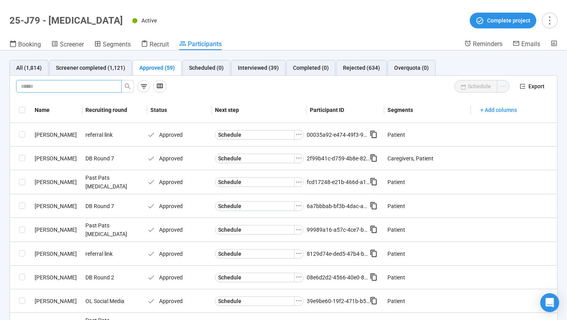
paste input "**********"
type input "**********"
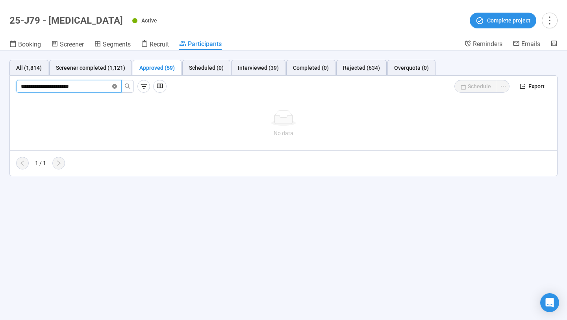
click at [113, 86] on icon "close-circle" at bounding box center [114, 86] width 5 height 5
paste input "**********"
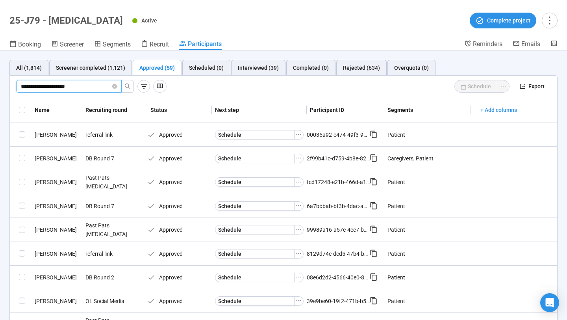
type input "**********"
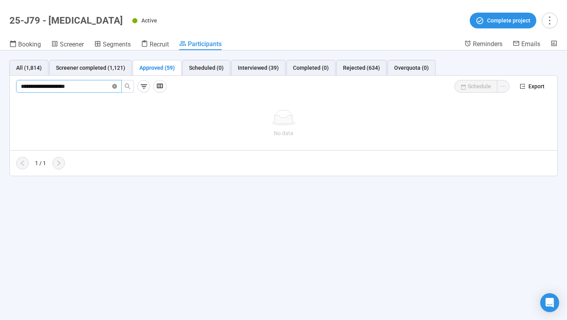
click at [115, 87] on icon "close-circle" at bounding box center [114, 86] width 5 height 5
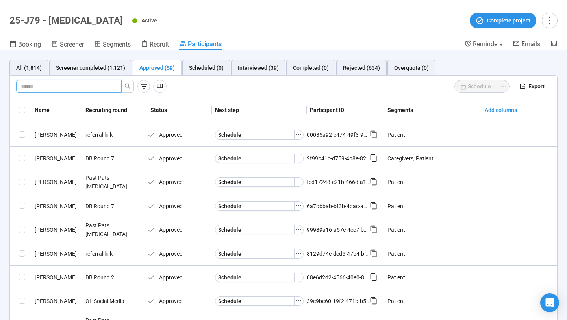
paste input "**********"
type input "**********"
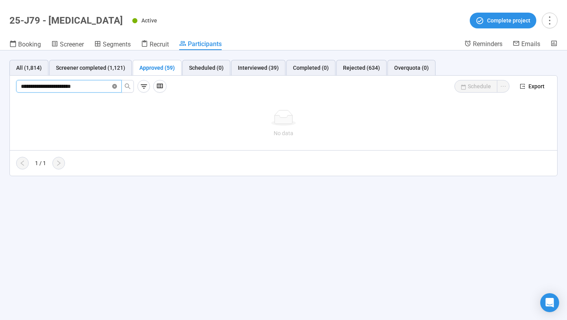
click at [116, 86] on icon "close-circle" at bounding box center [114, 86] width 5 height 5
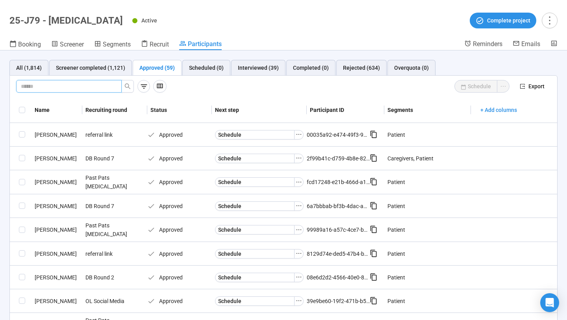
paste input "**********"
type input "**********"
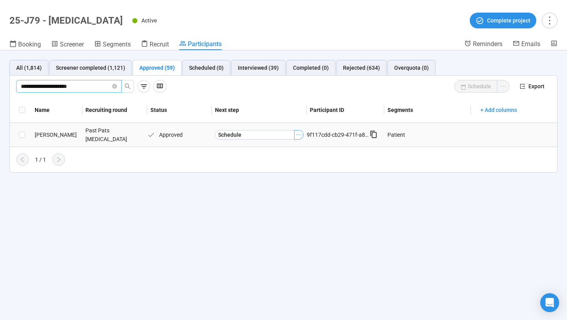
click at [298, 134] on icon "ellipsis" at bounding box center [299, 135] width 6 height 6
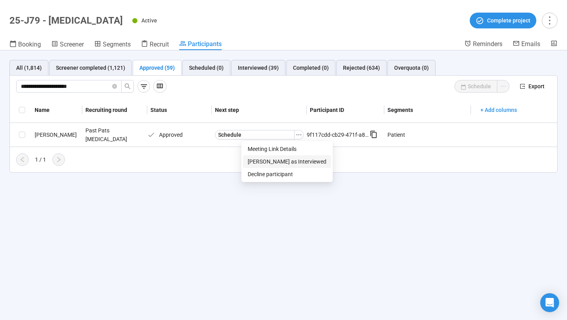
click at [279, 167] on li "[PERSON_NAME] as Interviewed" at bounding box center [287, 161] width 88 height 13
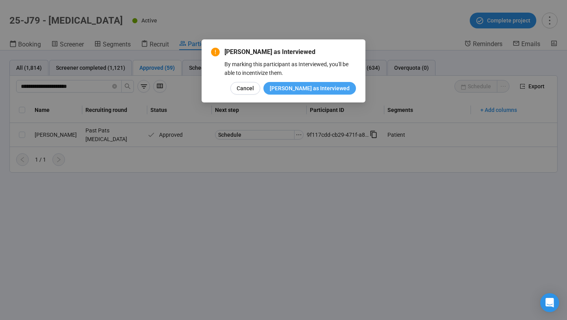
click at [316, 90] on span "[PERSON_NAME] as Interviewed" at bounding box center [310, 88] width 80 height 9
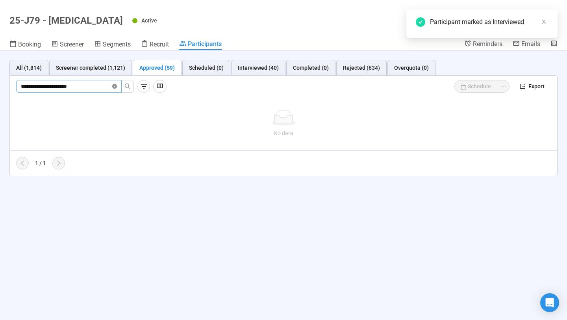
click at [114, 86] on icon "close-circle" at bounding box center [114, 86] width 5 height 5
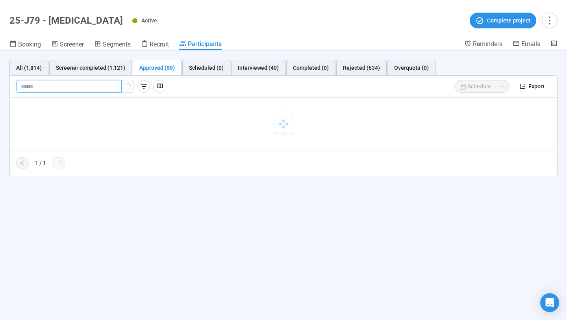
paste input "**********"
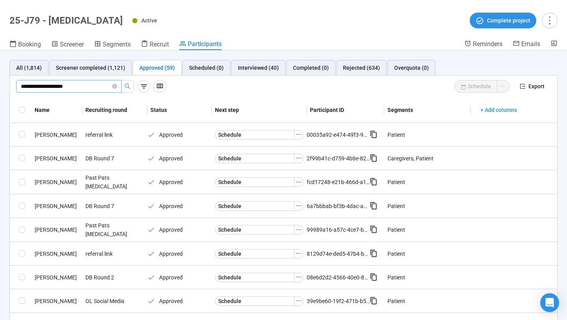
type input "**********"
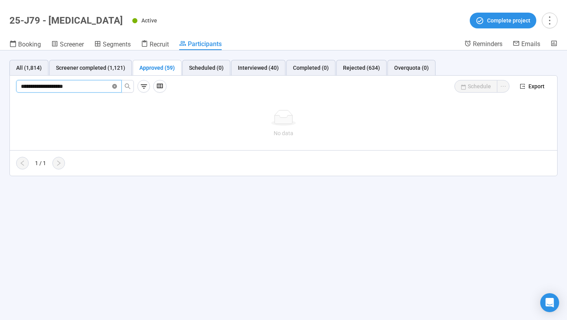
click at [114, 84] on icon "close-circle" at bounding box center [114, 86] width 5 height 5
paste input "**********"
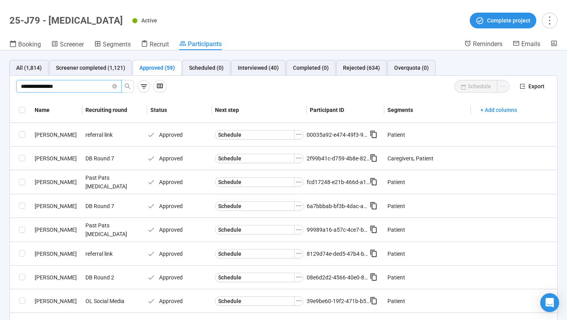
type input "**********"
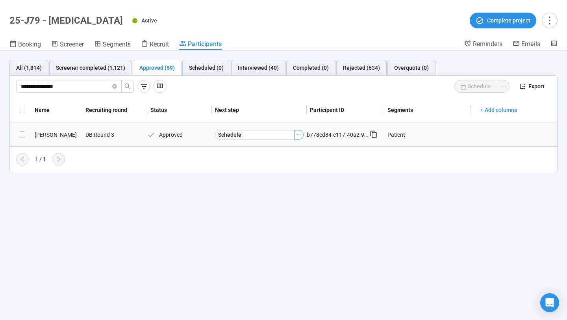
click at [300, 136] on icon "ellipsis" at bounding box center [299, 134] width 6 height 6
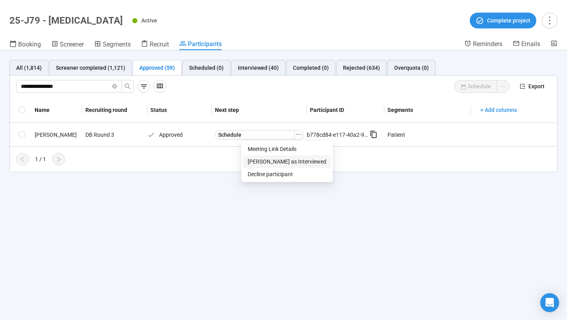
click at [281, 166] on li "[PERSON_NAME] as Interviewed" at bounding box center [287, 161] width 88 height 13
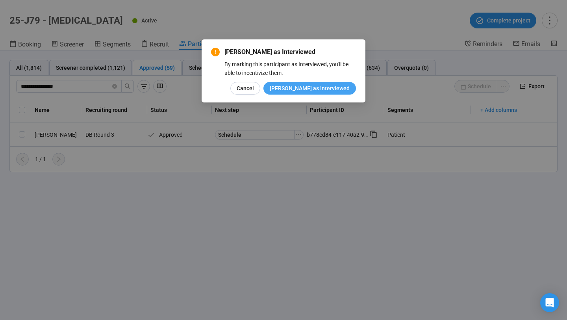
click at [309, 92] on button "[PERSON_NAME] as Interviewed" at bounding box center [310, 88] width 93 height 13
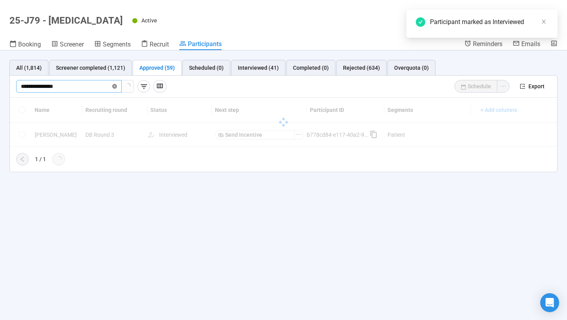
click at [115, 88] on icon "close-circle" at bounding box center [114, 86] width 5 height 5
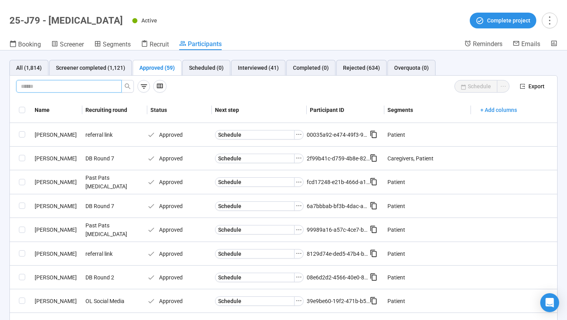
paste input "**********"
type input "**********"
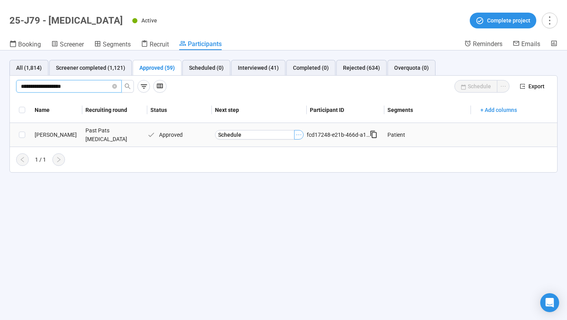
click at [300, 134] on icon "ellipsis" at bounding box center [299, 135] width 6 height 6
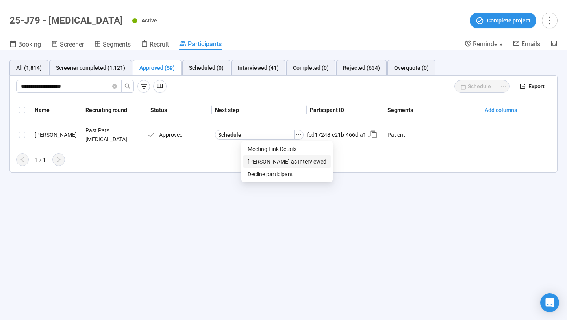
click at [283, 162] on span "[PERSON_NAME] as Interviewed" at bounding box center [287, 161] width 79 height 9
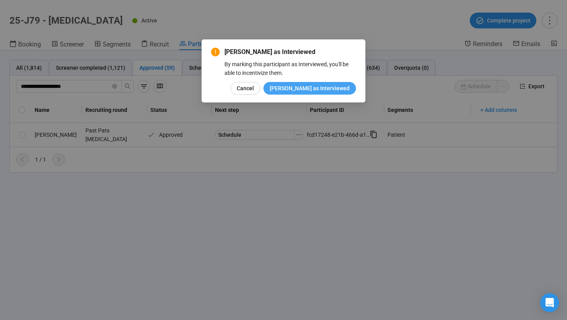
click at [305, 89] on span "[PERSON_NAME] as Interviewed" at bounding box center [310, 88] width 80 height 9
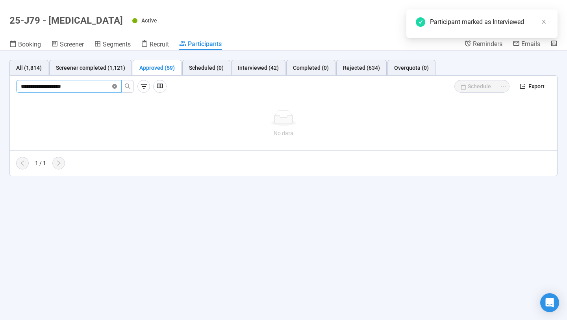
click at [113, 87] on icon "close-circle" at bounding box center [114, 86] width 5 height 5
paste input "**********"
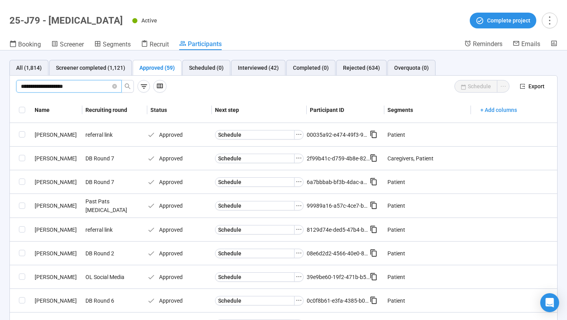
type input "**********"
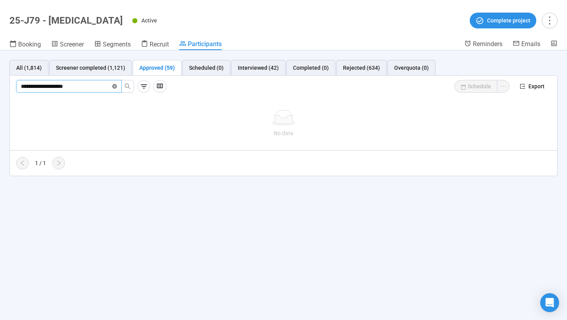
click at [115, 84] on icon "close-circle" at bounding box center [114, 86] width 5 height 5
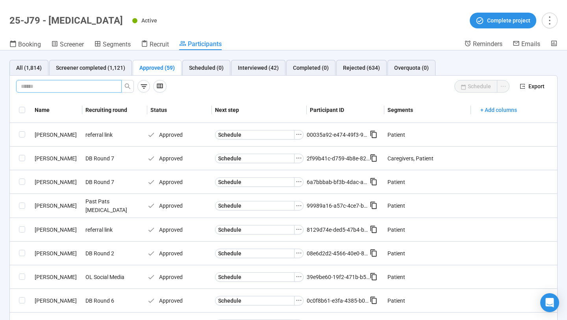
paste input "**********"
type input "**********"
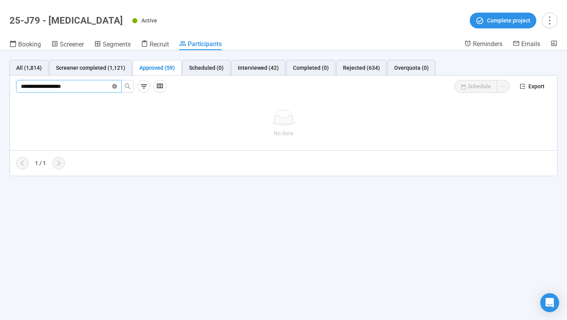
click at [114, 87] on icon "close-circle" at bounding box center [114, 86] width 5 height 5
paste input "**********"
type input "**********"
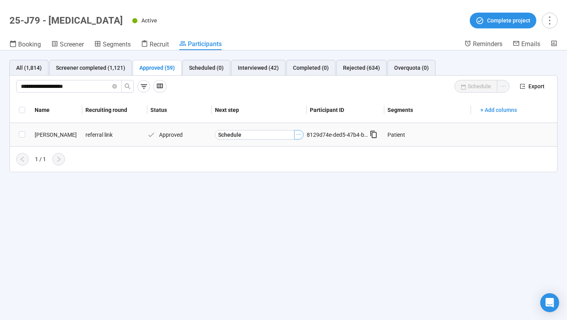
click at [297, 134] on icon "ellipsis" at bounding box center [299, 134] width 5 height 1
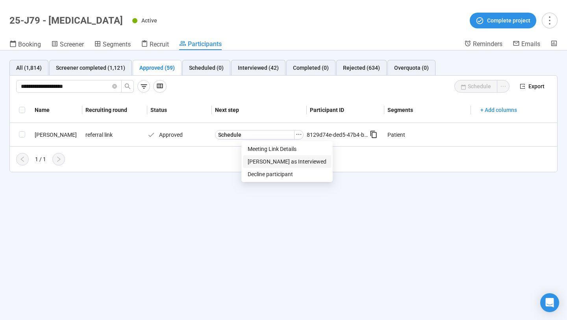
click at [283, 158] on span "[PERSON_NAME] as Interviewed" at bounding box center [287, 161] width 79 height 9
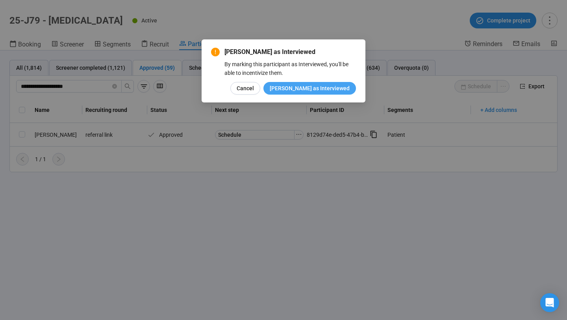
click at [312, 91] on span "[PERSON_NAME] as Interviewed" at bounding box center [310, 88] width 80 height 9
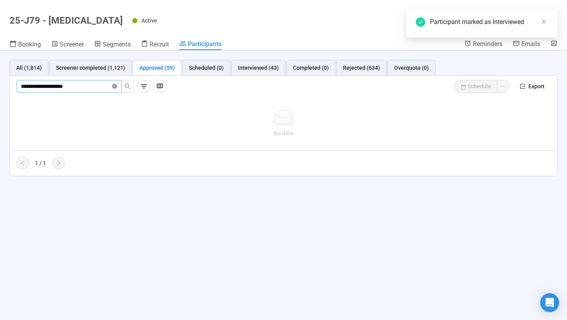
click at [115, 87] on icon "close-circle" at bounding box center [114, 86] width 5 height 5
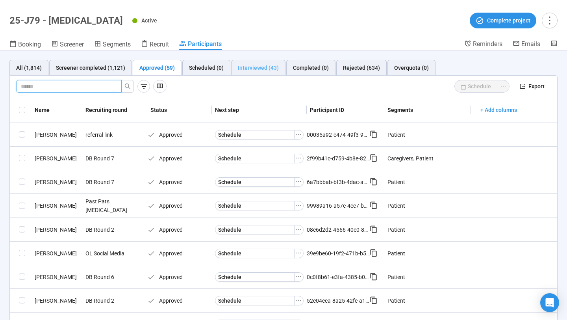
paste input "**********"
type input "**********"
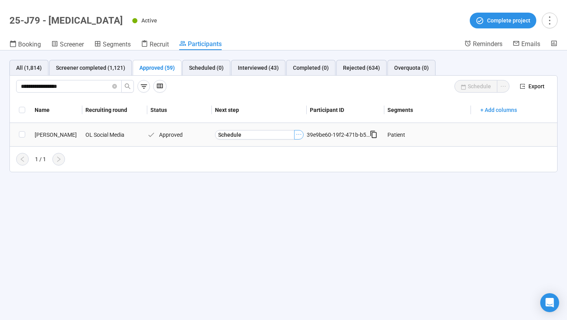
click at [299, 137] on icon "ellipsis" at bounding box center [299, 134] width 6 height 6
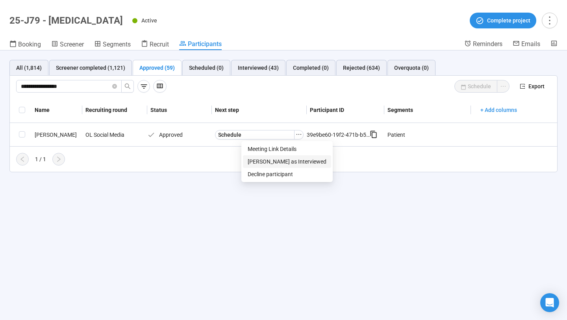
click at [280, 160] on span "[PERSON_NAME] as Interviewed" at bounding box center [287, 161] width 79 height 9
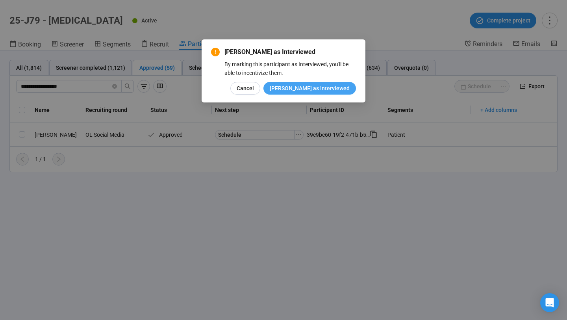
click at [316, 85] on span "[PERSON_NAME] as Interviewed" at bounding box center [310, 88] width 80 height 9
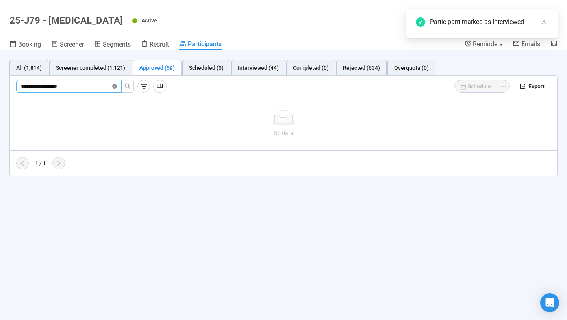
click at [115, 87] on icon "close-circle" at bounding box center [114, 86] width 5 height 5
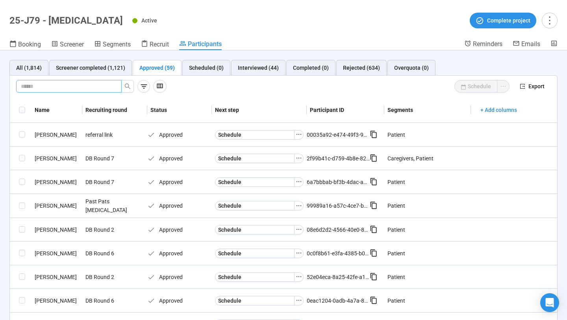
paste input "**********"
type input "**********"
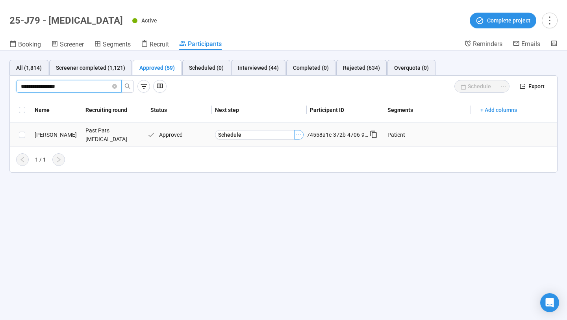
click at [298, 137] on icon "ellipsis" at bounding box center [299, 135] width 6 height 6
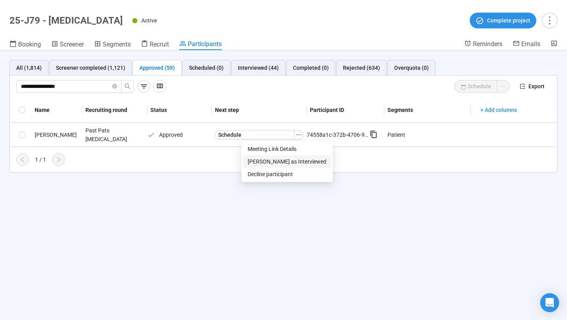
click at [288, 160] on span "[PERSON_NAME] as Interviewed" at bounding box center [287, 161] width 79 height 9
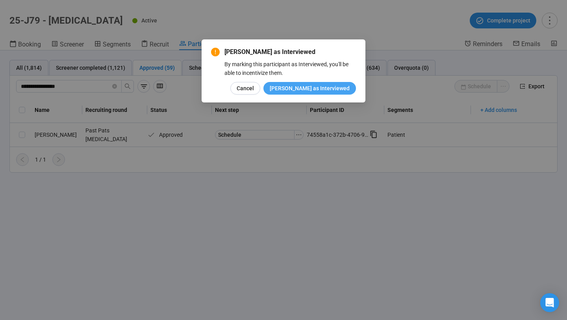
click at [307, 89] on span "[PERSON_NAME] as Interviewed" at bounding box center [310, 88] width 80 height 9
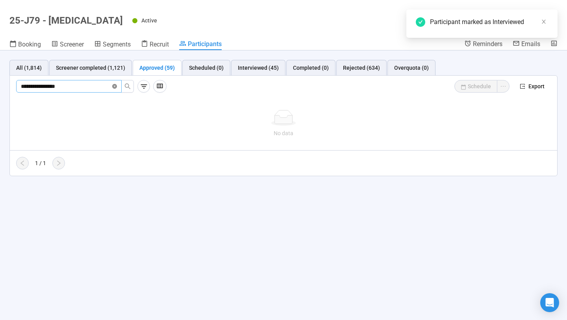
click at [116, 86] on icon "close-circle" at bounding box center [114, 86] width 5 height 5
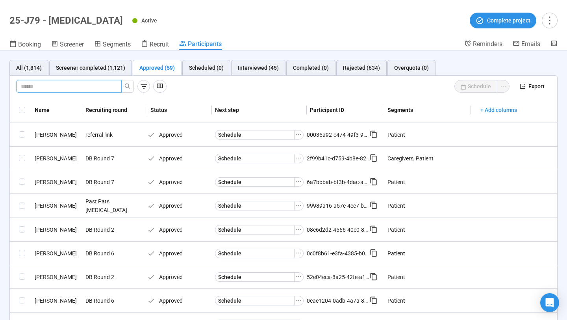
paste input "**********"
type input "**********"
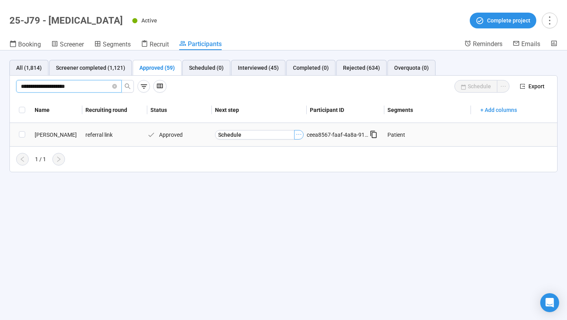
click at [297, 134] on icon "ellipsis" at bounding box center [299, 134] width 6 height 6
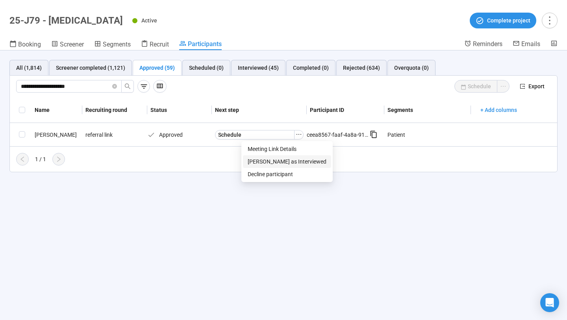
click at [285, 164] on span "[PERSON_NAME] as Interviewed" at bounding box center [287, 161] width 79 height 9
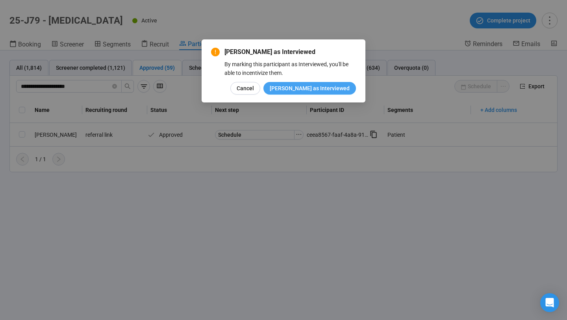
click at [309, 90] on span "[PERSON_NAME] as Interviewed" at bounding box center [310, 88] width 80 height 9
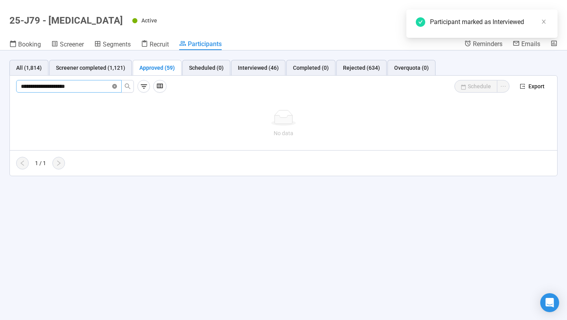
click at [115, 86] on icon "close-circle" at bounding box center [114, 86] width 5 height 5
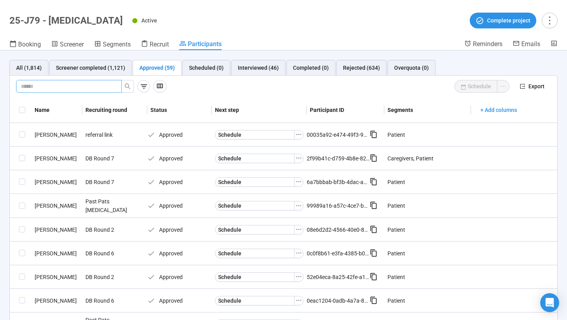
paste input "**********"
type input "**********"
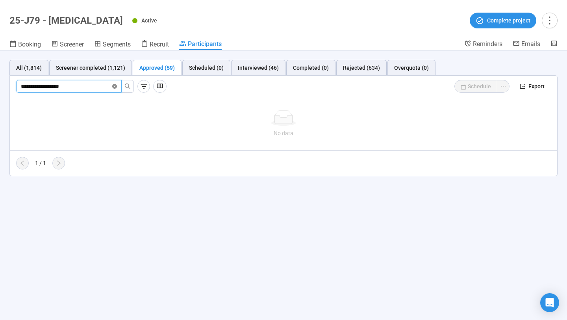
click at [117, 84] on icon "close-circle" at bounding box center [114, 86] width 5 height 5
paste input "**********"
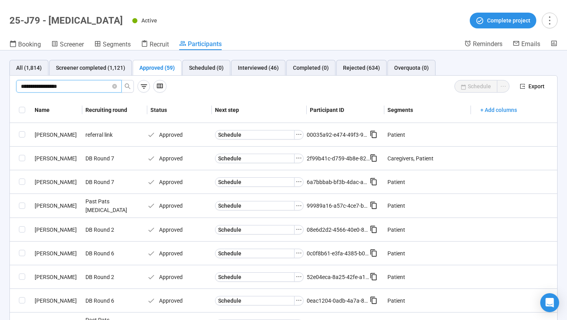
type input "**********"
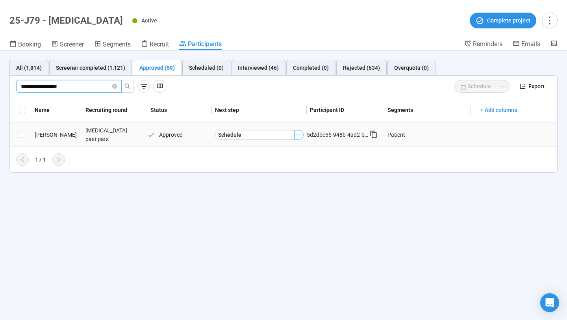
click at [299, 133] on icon "ellipsis" at bounding box center [299, 135] width 6 height 6
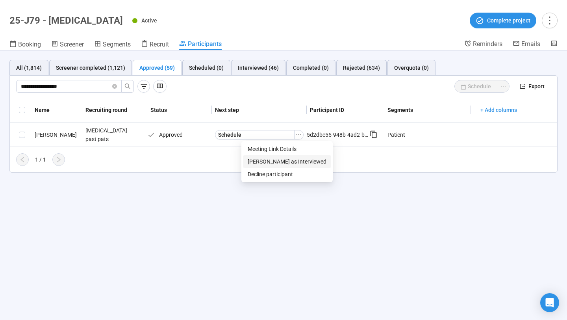
click at [284, 160] on span "[PERSON_NAME] as Interviewed" at bounding box center [287, 161] width 79 height 9
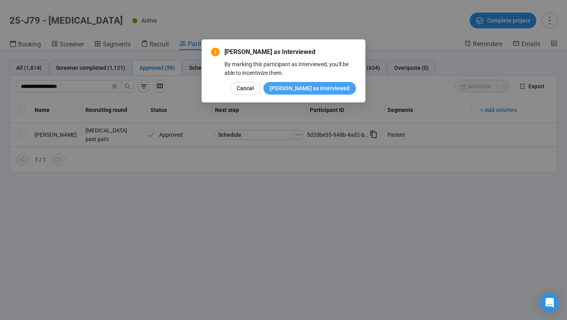
click at [321, 87] on span "[PERSON_NAME] as Interviewed" at bounding box center [310, 88] width 80 height 9
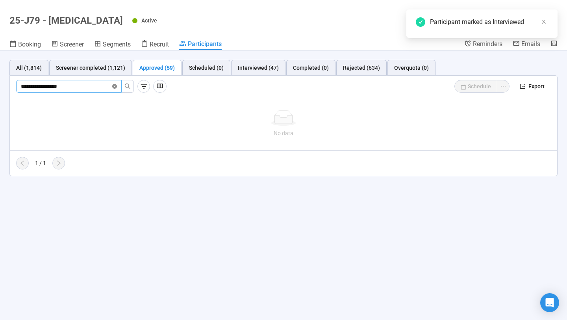
click at [115, 86] on icon "close-circle" at bounding box center [114, 86] width 5 height 5
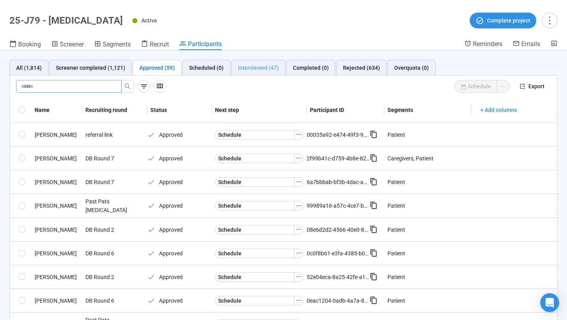
paste input "**********"
type input "**********"
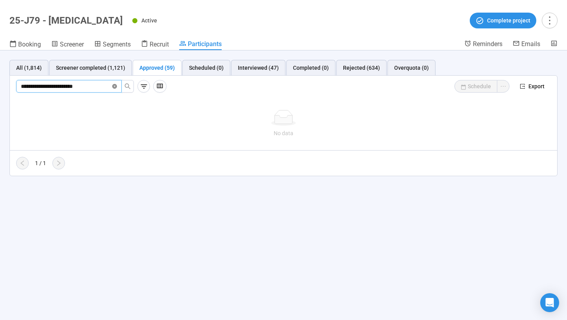
click at [115, 85] on icon "close-circle" at bounding box center [114, 86] width 5 height 5
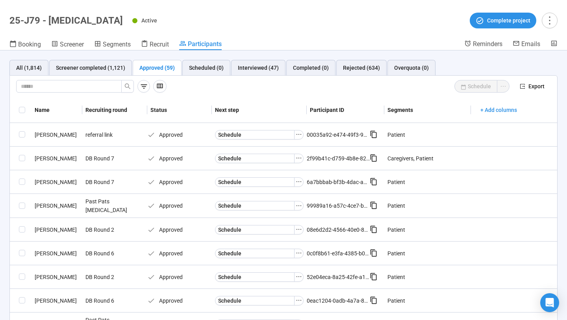
click at [232, 85] on div "Schedule" at bounding box center [342, 86] width 344 height 13
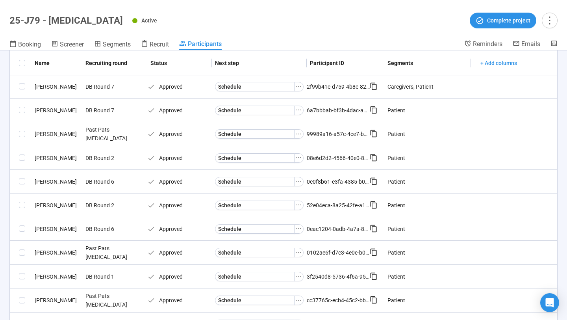
scroll to position [73, 0]
click at [297, 132] on icon "ellipsis" at bounding box center [299, 133] width 6 height 6
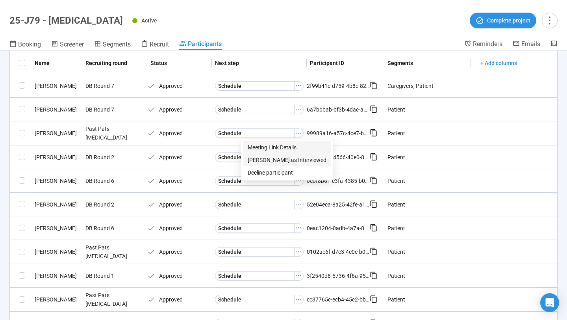
click at [283, 160] on span "[PERSON_NAME] as Interviewed" at bounding box center [287, 160] width 79 height 9
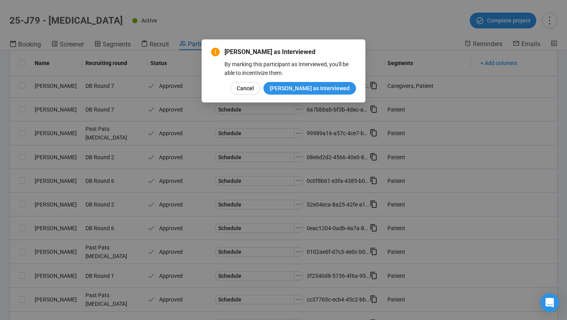
click at [317, 95] on div "[PERSON_NAME] as Interviewed By marking this participant as Interviewed, you'll…" at bounding box center [284, 70] width 164 height 63
click at [317, 90] on span "[PERSON_NAME] as Interviewed" at bounding box center [310, 88] width 80 height 9
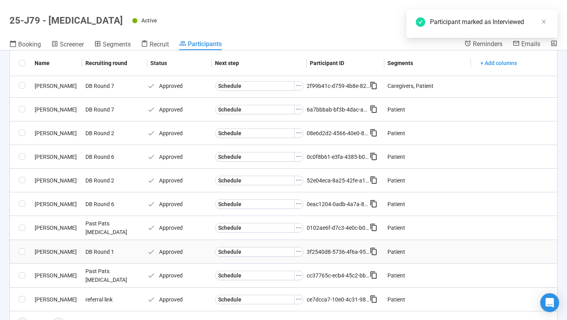
scroll to position [89, 0]
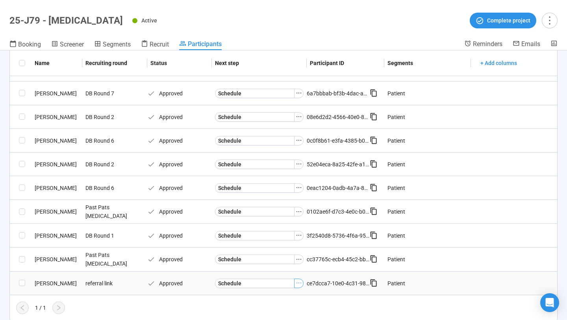
click at [301, 283] on icon "ellipsis" at bounding box center [299, 283] width 6 height 6
click at [283, 253] on span "[PERSON_NAME] as Interviewed" at bounding box center [287, 255] width 79 height 9
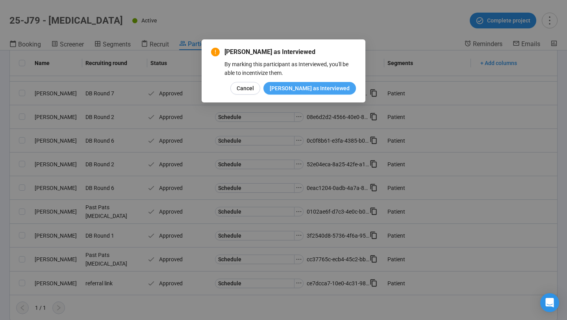
click at [331, 82] on button "[PERSON_NAME] as Interviewed" at bounding box center [310, 88] width 93 height 13
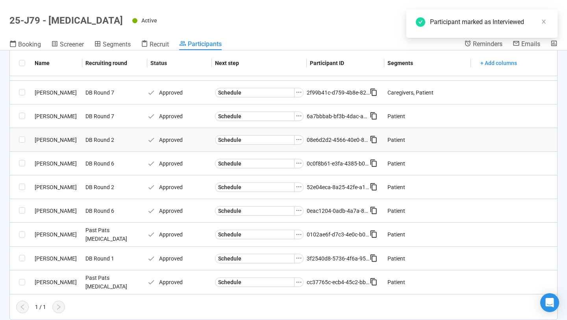
scroll to position [65, 0]
click at [298, 211] on icon "ellipsis" at bounding box center [299, 211] width 6 height 6
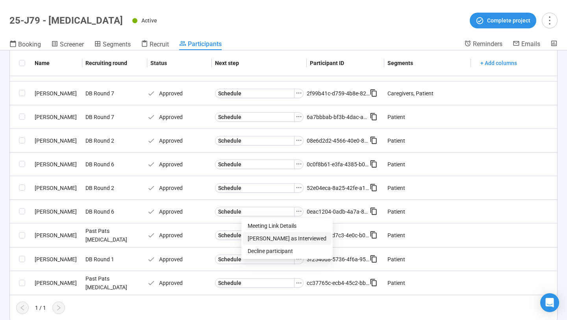
click at [278, 234] on span "[PERSON_NAME] as Interviewed" at bounding box center [287, 238] width 79 height 9
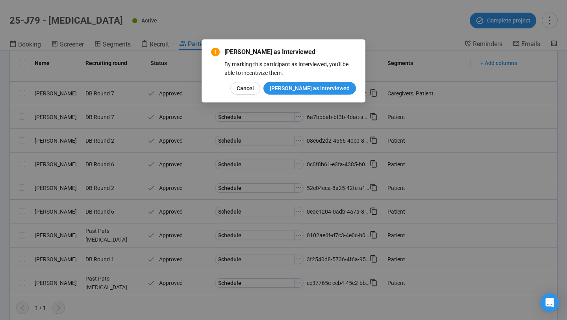
click at [321, 72] on div "By marking this participant as Interviewed, you'll be able to incentivize them." at bounding box center [291, 68] width 132 height 17
click at [321, 85] on span "[PERSON_NAME] as Interviewed" at bounding box center [310, 88] width 80 height 9
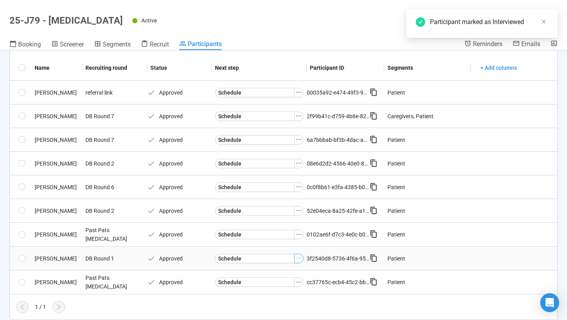
scroll to position [41, 0]
click at [301, 234] on icon "ellipsis" at bounding box center [299, 235] width 6 height 6
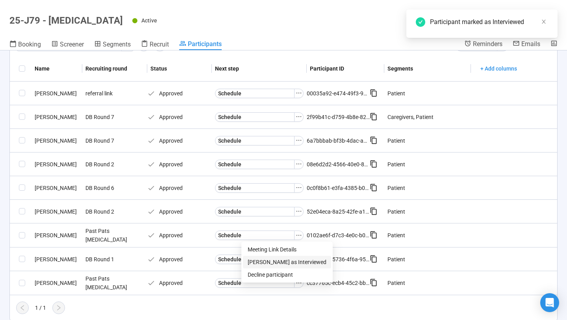
click at [274, 262] on span "[PERSON_NAME] as Interviewed" at bounding box center [287, 262] width 79 height 9
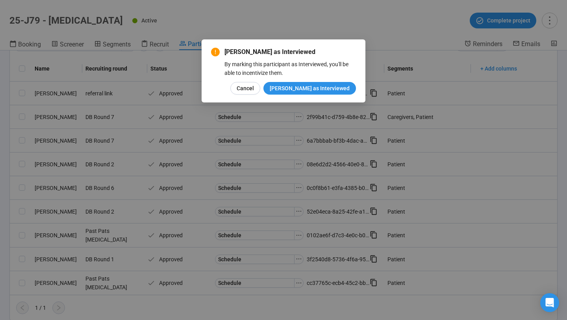
click at [323, 95] on div "[PERSON_NAME] as Interviewed By marking this participant as Interviewed, you'll…" at bounding box center [284, 70] width 164 height 63
click at [323, 89] on span "[PERSON_NAME] as Interviewed" at bounding box center [310, 88] width 80 height 9
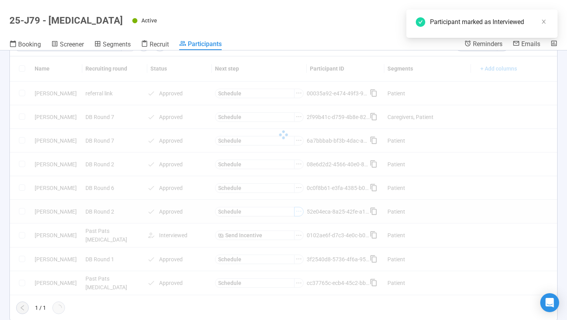
scroll to position [18, 0]
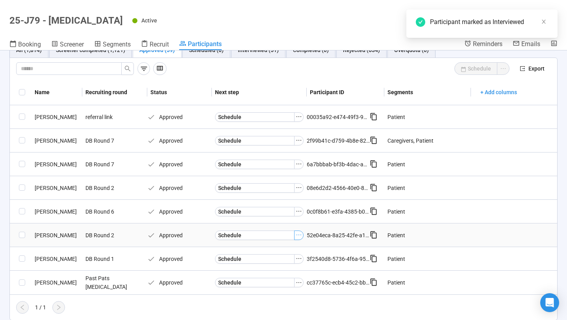
click at [301, 238] on icon "ellipsis" at bounding box center [299, 235] width 6 height 6
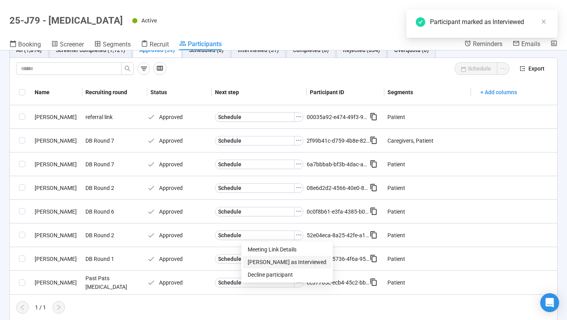
click at [278, 261] on span "[PERSON_NAME] as Interviewed" at bounding box center [287, 262] width 79 height 9
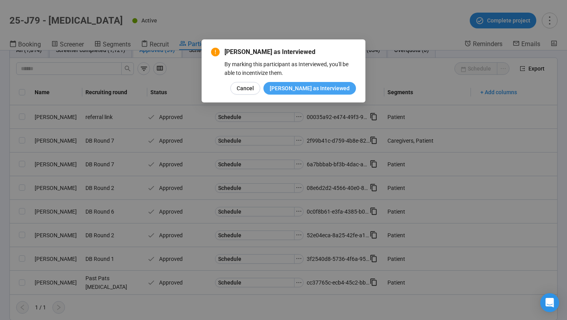
click at [330, 90] on span "[PERSON_NAME] as Interviewed" at bounding box center [310, 88] width 80 height 9
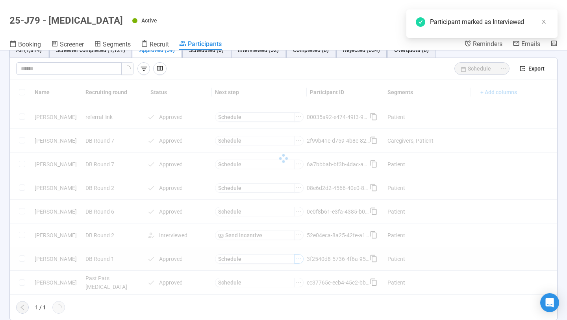
scroll to position [0, 0]
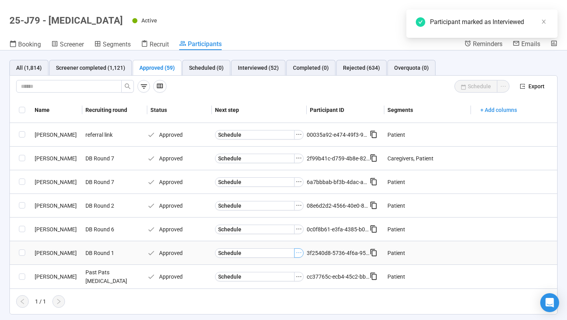
click at [299, 253] on icon "ellipsis" at bounding box center [299, 252] width 6 height 6
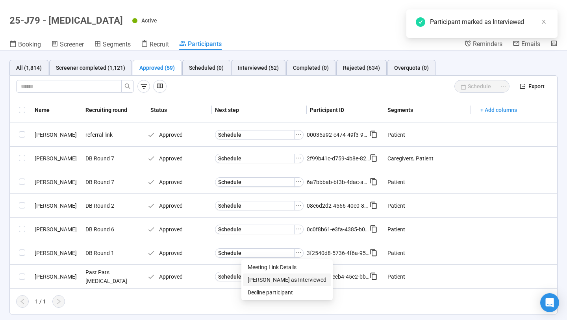
click at [279, 279] on span "[PERSON_NAME] as Interviewed" at bounding box center [287, 279] width 79 height 9
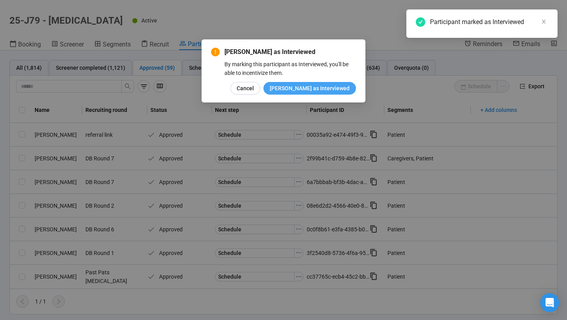
click at [328, 88] on span "[PERSON_NAME] as Interviewed" at bounding box center [310, 88] width 80 height 9
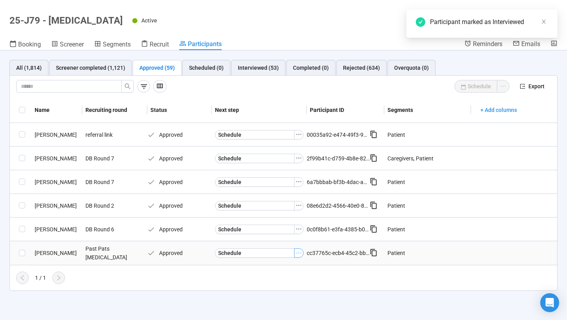
click at [298, 256] on button "button" at bounding box center [298, 252] width 9 height 9
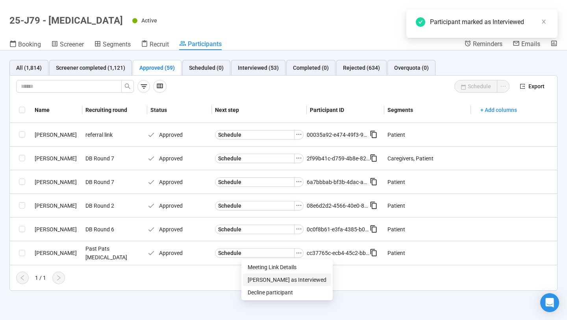
click at [285, 278] on span "[PERSON_NAME] as Interviewed" at bounding box center [287, 279] width 79 height 9
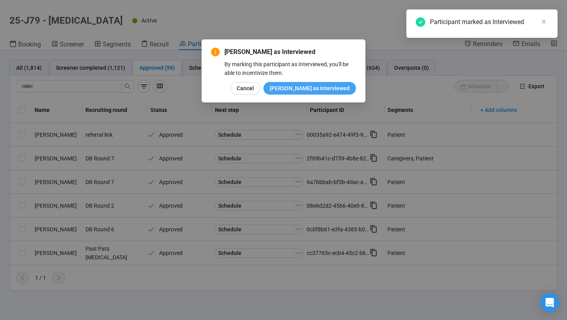
click at [336, 91] on span "[PERSON_NAME] as Interviewed" at bounding box center [310, 88] width 80 height 9
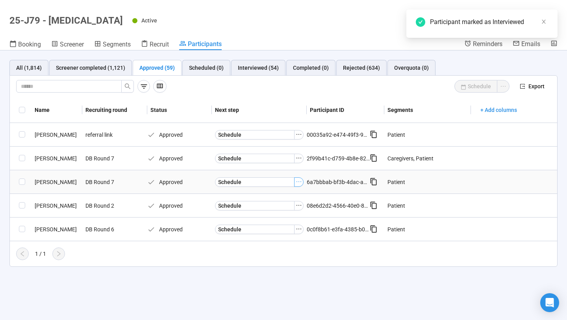
click at [299, 181] on icon "ellipsis" at bounding box center [299, 182] width 6 height 6
click at [285, 208] on span "[PERSON_NAME] as Interviewed" at bounding box center [287, 209] width 79 height 9
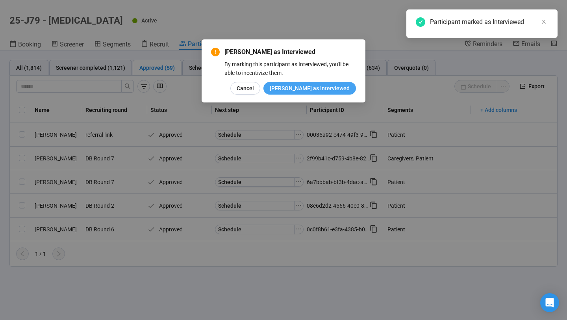
click at [314, 92] on span "[PERSON_NAME] as Interviewed" at bounding box center [310, 88] width 80 height 9
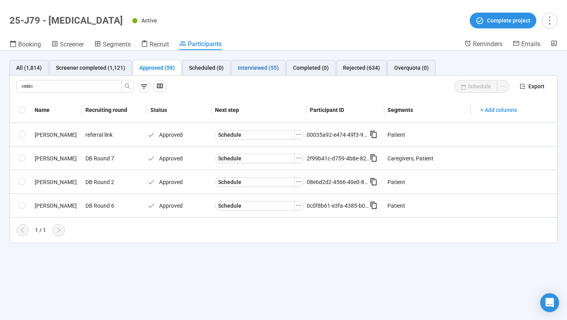
click at [263, 70] on div "Interviewed (55)" at bounding box center [258, 67] width 41 height 9
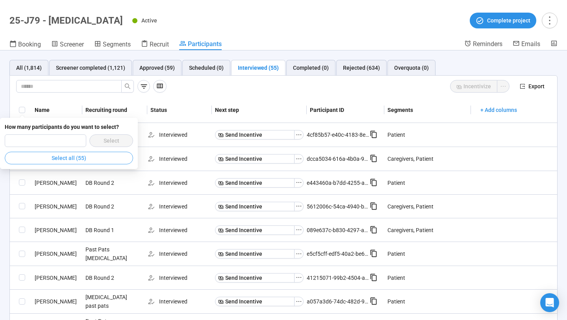
click at [77, 155] on span "Select all (55)" at bounding box center [69, 158] width 35 height 9
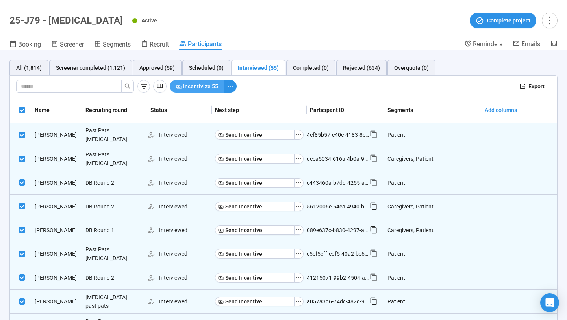
click at [205, 86] on span "Incentivize 55" at bounding box center [200, 86] width 35 height 9
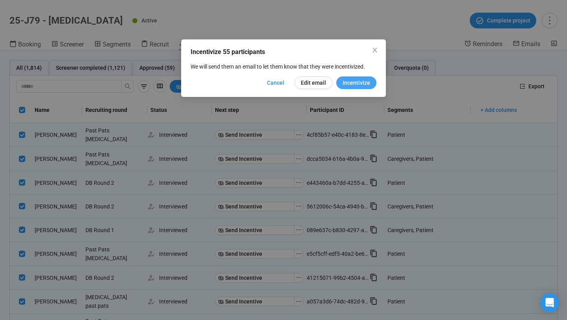
click at [347, 83] on span "Incentivize" at bounding box center [357, 82] width 28 height 9
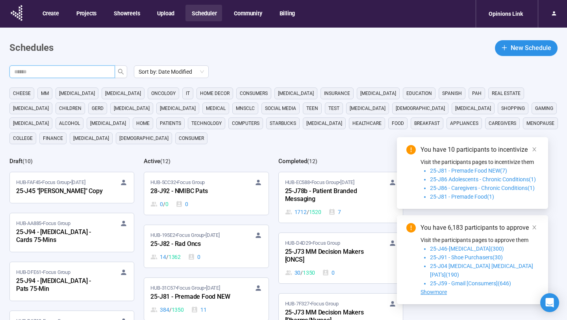
click at [84, 68] on input "text" at bounding box center [59, 71] width 90 height 9
type input "**"
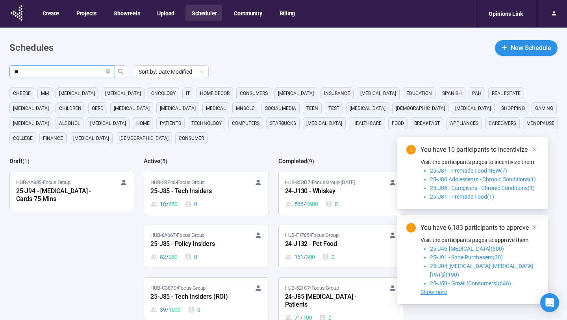
click at [539, 158] on div "You have 10 participants to incentivize Visit the participants pages to incenti…" at bounding box center [472, 173] width 151 height 72
click at [538, 154] on link at bounding box center [534, 149] width 9 height 9
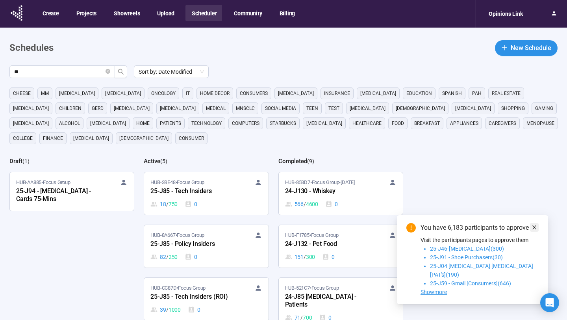
click at [535, 230] on icon "close" at bounding box center [535, 228] width 6 height 6
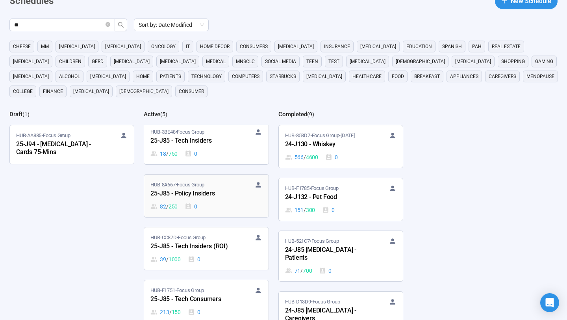
scroll to position [0, 0]
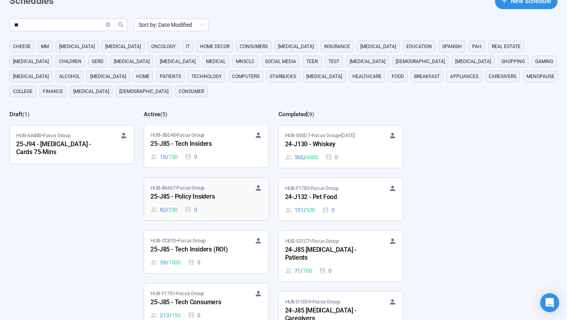
click at [217, 201] on div "25-J85 - Policy Insiders" at bounding box center [194, 197] width 87 height 10
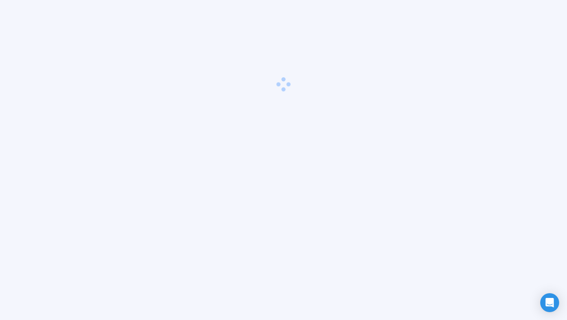
scroll to position [28, 0]
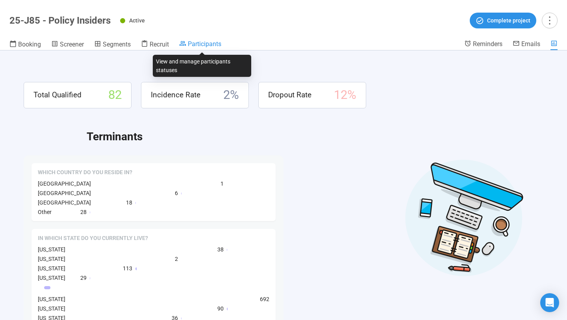
click at [206, 44] on span "Participants" at bounding box center [204, 43] width 33 height 7
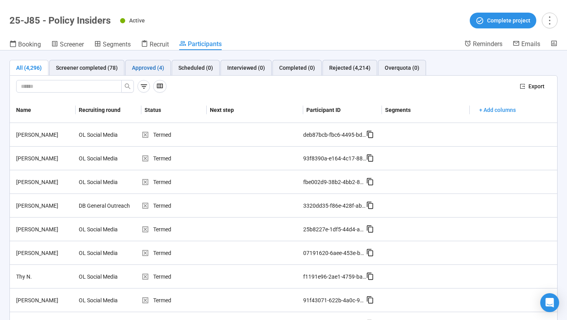
click at [151, 68] on div "Approved (4)" at bounding box center [148, 67] width 32 height 9
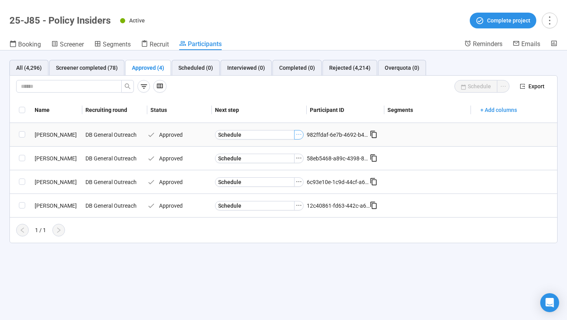
click at [300, 133] on icon "ellipsis" at bounding box center [299, 134] width 6 height 6
click at [278, 160] on span "[PERSON_NAME] as Interviewed" at bounding box center [287, 161] width 79 height 9
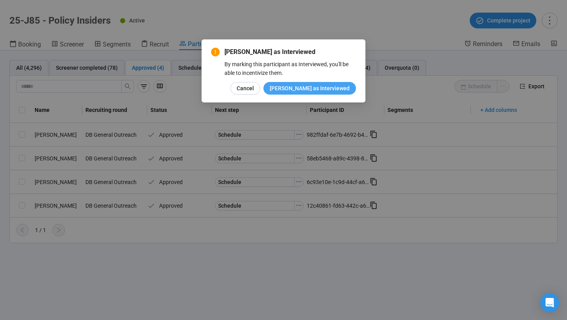
click at [310, 90] on span "[PERSON_NAME] as Interviewed" at bounding box center [310, 88] width 80 height 9
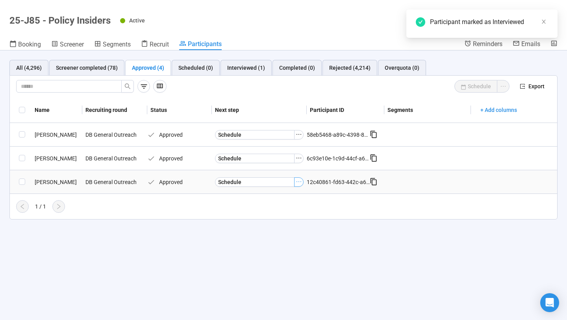
click at [297, 184] on icon "ellipsis" at bounding box center [299, 182] width 6 height 6
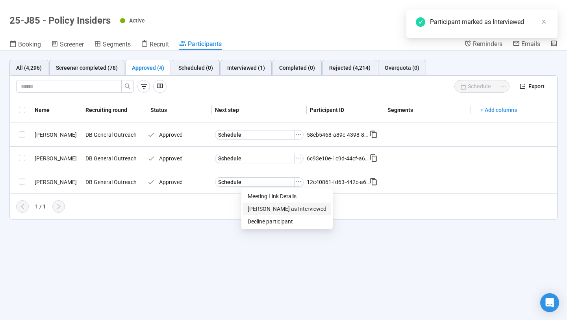
click at [286, 208] on span "[PERSON_NAME] as Interviewed" at bounding box center [287, 209] width 79 height 9
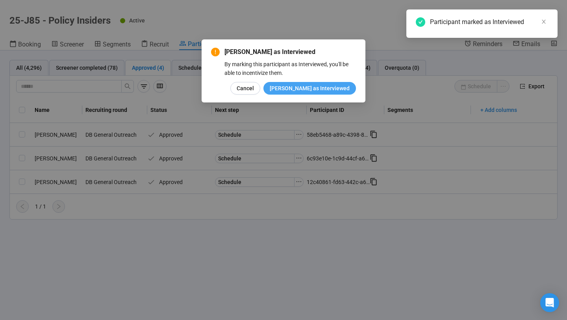
click at [321, 91] on span "[PERSON_NAME] as Interviewed" at bounding box center [310, 88] width 80 height 9
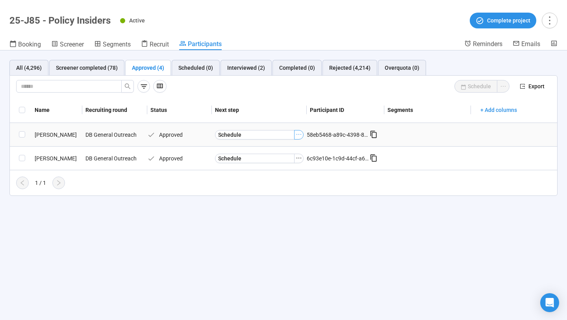
click at [300, 133] on icon "ellipsis" at bounding box center [299, 134] width 6 height 6
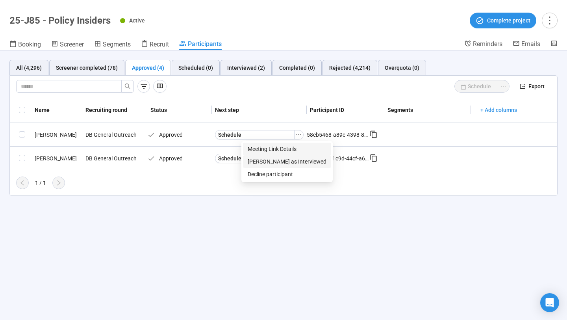
click at [281, 158] on span "[PERSON_NAME] as Interviewed" at bounding box center [287, 161] width 79 height 9
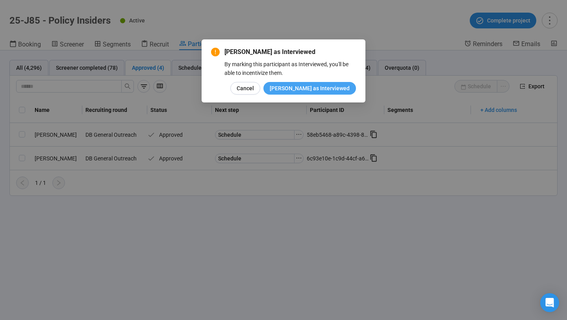
click at [311, 86] on span "[PERSON_NAME] as Interviewed" at bounding box center [310, 88] width 80 height 9
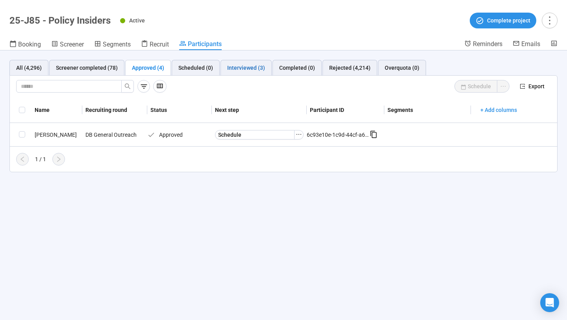
click at [254, 67] on div "Interviewed (3)" at bounding box center [246, 67] width 38 height 9
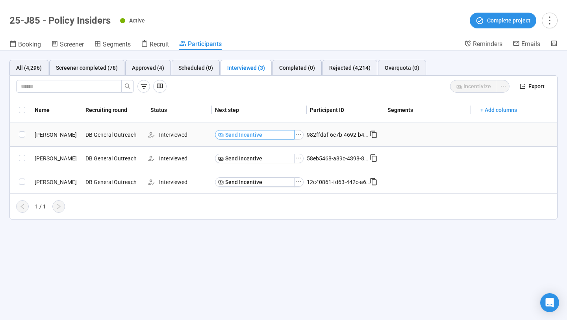
click at [281, 139] on button "Send Incentive" at bounding box center [255, 134] width 80 height 9
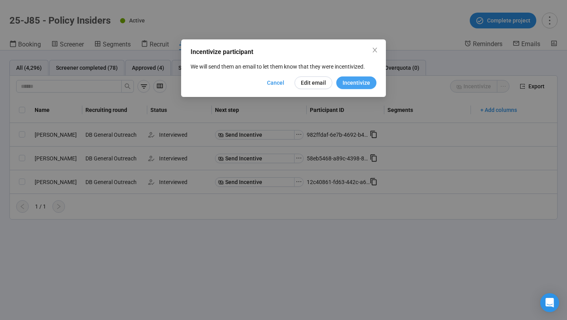
click at [353, 82] on span "Incentivize" at bounding box center [357, 82] width 28 height 9
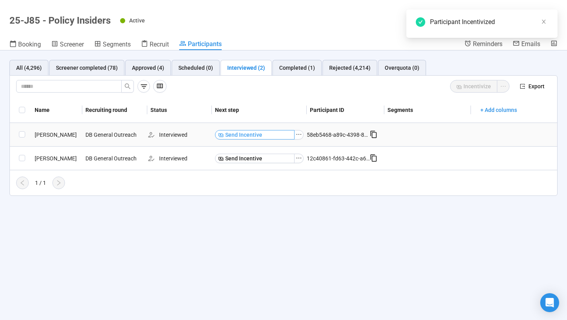
click at [272, 135] on button "Send Incentive" at bounding box center [255, 134] width 80 height 9
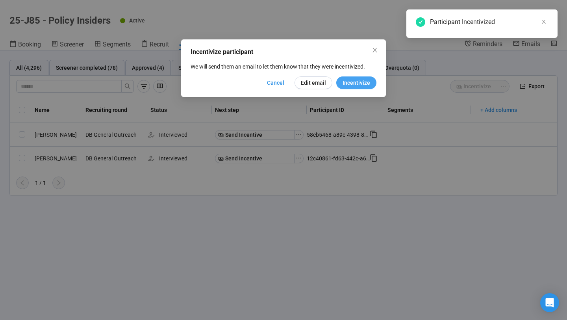
click at [355, 84] on span "Incentivize" at bounding box center [357, 82] width 28 height 9
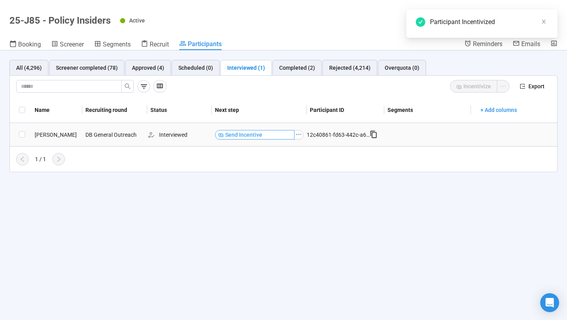
click at [276, 138] on button "Send Incentive" at bounding box center [255, 134] width 80 height 9
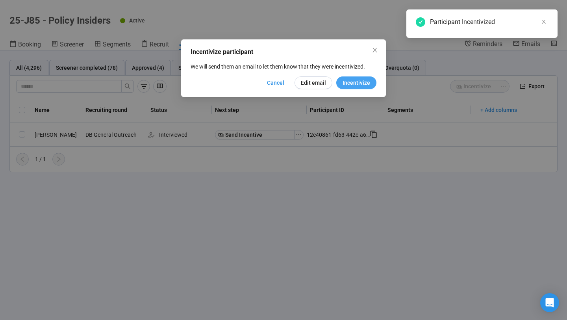
click at [362, 79] on span "Incentivize" at bounding box center [357, 82] width 28 height 9
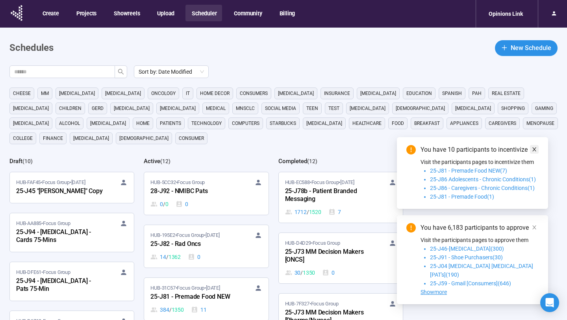
click at [536, 151] on icon "close" at bounding box center [535, 149] width 4 height 4
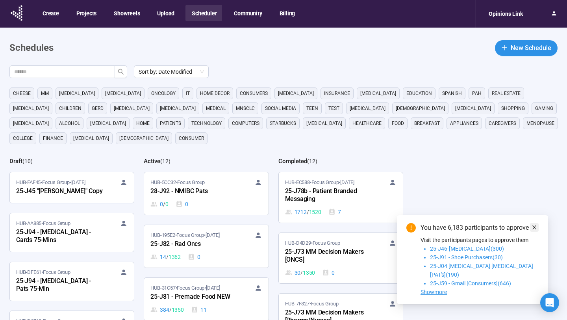
click at [536, 230] on icon "close" at bounding box center [535, 228] width 6 height 6
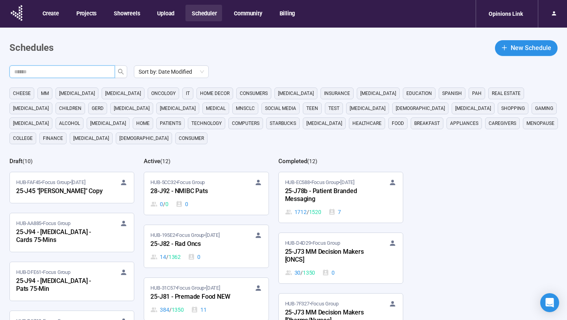
click at [86, 74] on input "text" at bounding box center [59, 71] width 90 height 9
type input "**"
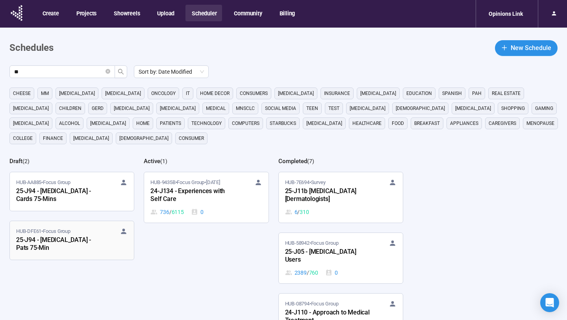
click at [86, 244] on div "25-J94 - [MEDICAL_DATA] - Pats 75-Min" at bounding box center [59, 244] width 87 height 18
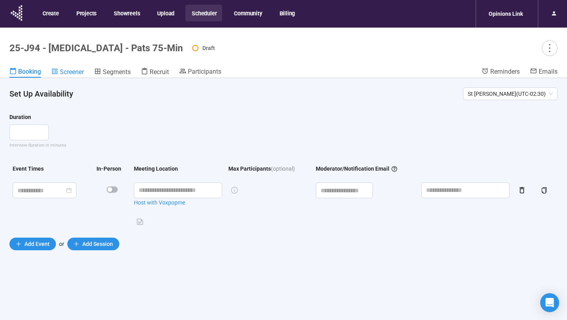
click at [70, 69] on span "Screener" at bounding box center [72, 71] width 24 height 7
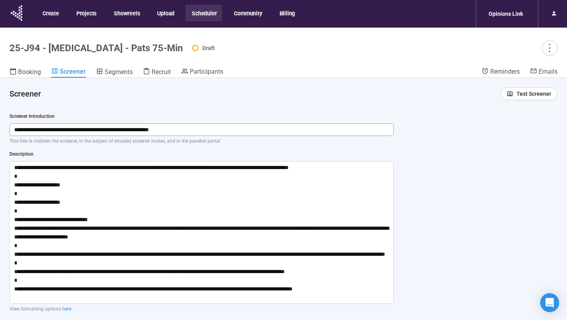
drag, startPoint x: 205, startPoint y: 125, endPoint x: 222, endPoint y: 138, distance: 21.7
click at [222, 138] on div "**********" at bounding box center [201, 226] width 385 height 227
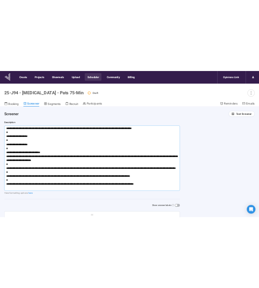
scroll to position [49, 0]
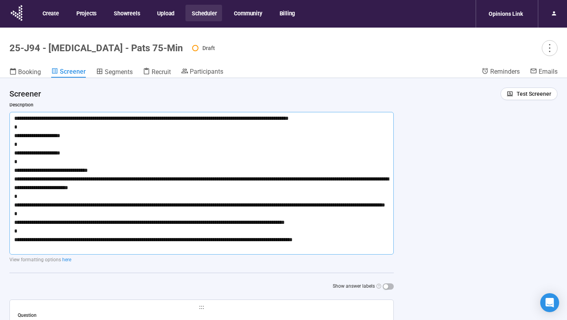
drag, startPoint x: 14, startPoint y: 117, endPoint x: 354, endPoint y: 249, distance: 364.3
click at [354, 249] on textarea "**********" at bounding box center [201, 183] width 385 height 143
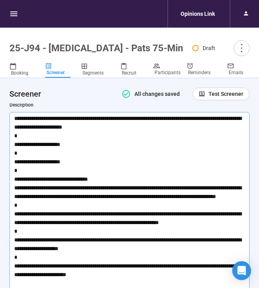
click at [166, 152] on textarea "**********" at bounding box center [129, 205] width 240 height 186
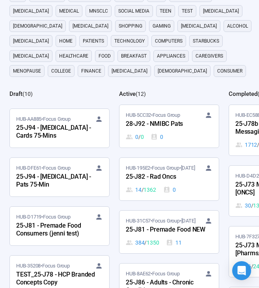
scroll to position [34, 0]
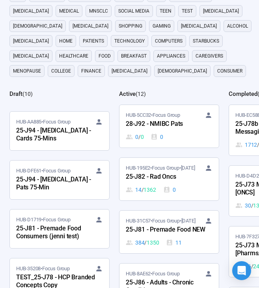
click at [59, 134] on div "25-J94 - [MEDICAL_DATA] - Cards 75-Mins" at bounding box center [59, 135] width 87 height 18
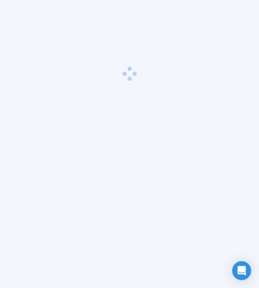
scroll to position [28, 0]
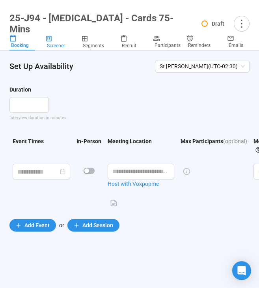
click at [63, 45] on span "Screener" at bounding box center [56, 46] width 18 height 6
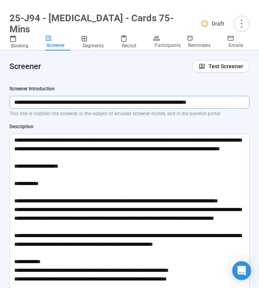
drag, startPoint x: 13, startPoint y: 102, endPoint x: 245, endPoint y: 107, distance: 231.8
click at [245, 107] on input "**********" at bounding box center [129, 102] width 240 height 13
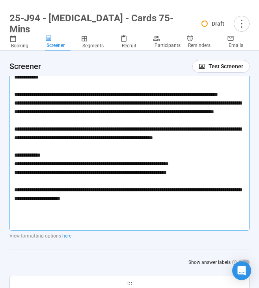
scroll to position [147, 0]
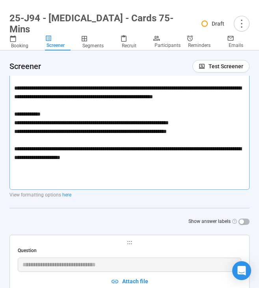
drag, startPoint x: 14, startPoint y: 95, endPoint x: 144, endPoint y: 186, distance: 158.6
click at [144, 186] on textarea at bounding box center [129, 87] width 240 height 203
click at [159, 182] on textarea at bounding box center [129, 87] width 240 height 203
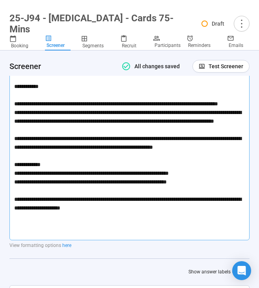
scroll to position [0, 0]
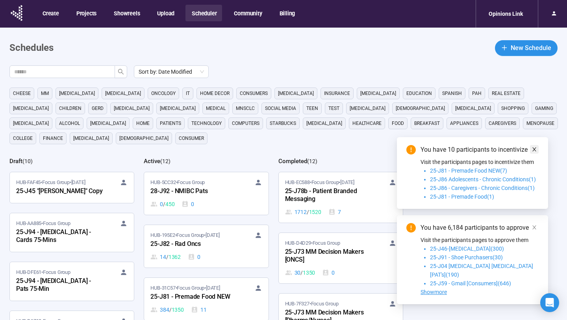
click at [532, 152] on icon "close" at bounding box center [535, 150] width 6 height 6
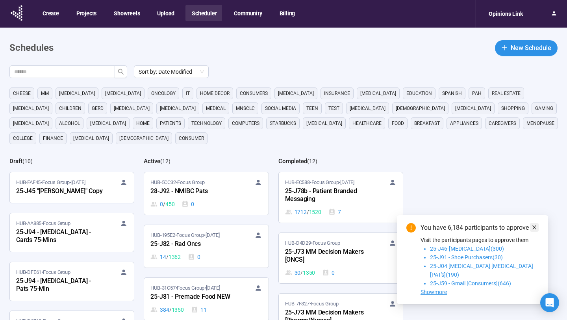
click at [534, 230] on icon "close" at bounding box center [535, 228] width 6 height 6
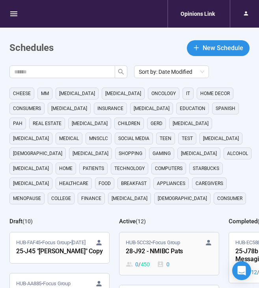
click at [178, 247] on div "28-J92 - NMIBC Pats" at bounding box center [169, 251] width 87 height 10
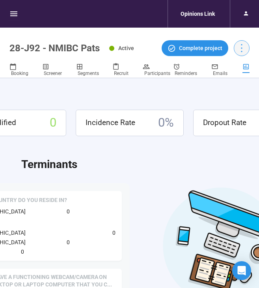
click at [241, 49] on icon "more" at bounding box center [241, 48] width 11 height 11
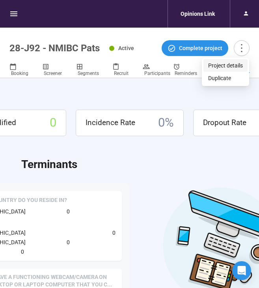
click at [219, 67] on span "Project details" at bounding box center [225, 65] width 35 height 9
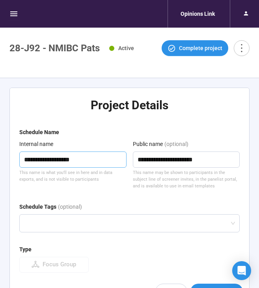
click at [30, 162] on textarea "**********" at bounding box center [72, 159] width 107 height 16
type textarea "**********"
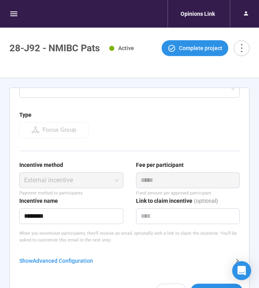
scroll to position [28, 0]
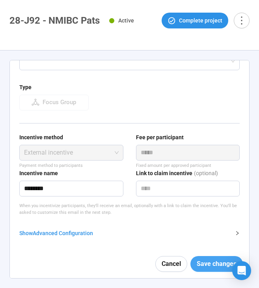
type textarea "**********"
click at [202, 261] on span "Save changes" at bounding box center [217, 264] width 40 height 10
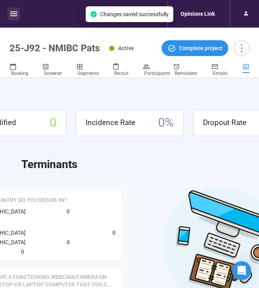
click at [13, 13] on icon "button" at bounding box center [13, 13] width 9 height 9
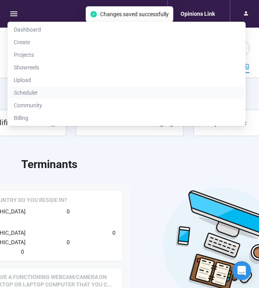
click at [51, 92] on span "Scheduler" at bounding box center [126, 92] width 225 height 9
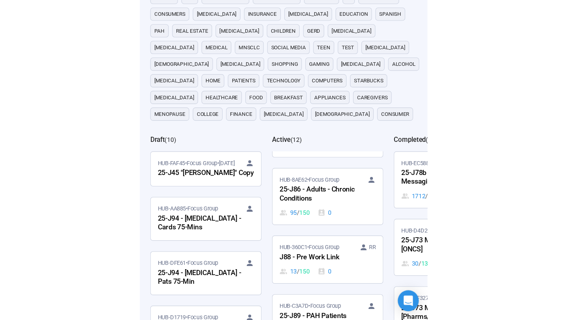
scroll to position [80, 0]
